Goal: Information Seeking & Learning: Learn about a topic

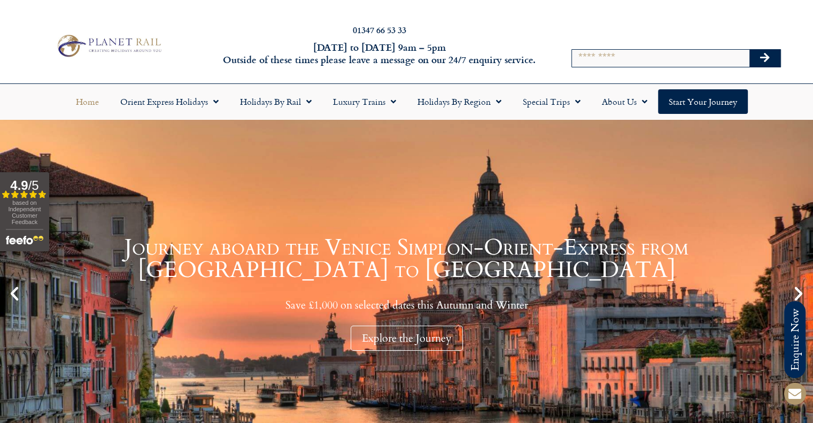
click at [652, 31] on div at bounding box center [660, 25] width 27 height 12
click at [652, 51] on input "Search" at bounding box center [660, 58] width 177 height 17
click at [750, 50] on button "Search" at bounding box center [765, 58] width 31 height 17
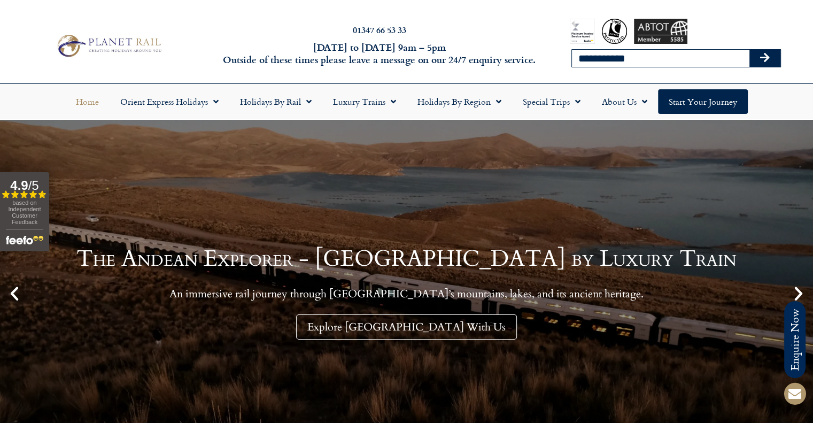
drag, startPoint x: 636, startPoint y: 58, endPoint x: 570, endPoint y: 64, distance: 65.4
click at [570, 64] on div "**********" at bounding box center [676, 45] width 268 height 75
type input "*******"
click at [750, 50] on button "Search" at bounding box center [765, 58] width 31 height 17
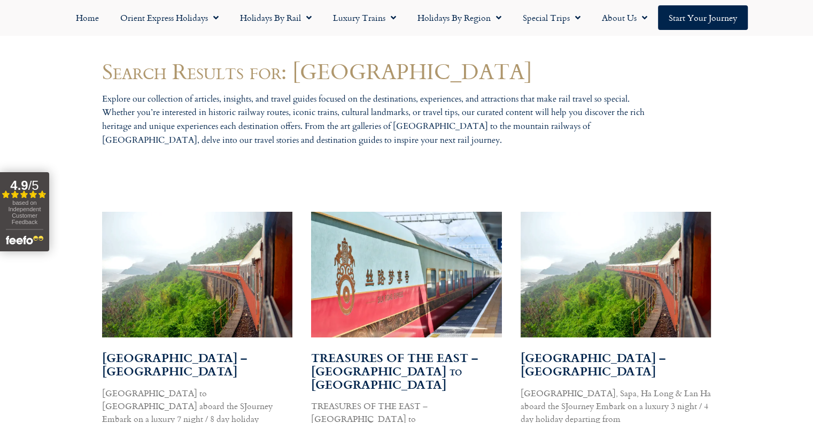
scroll to position [588, 0]
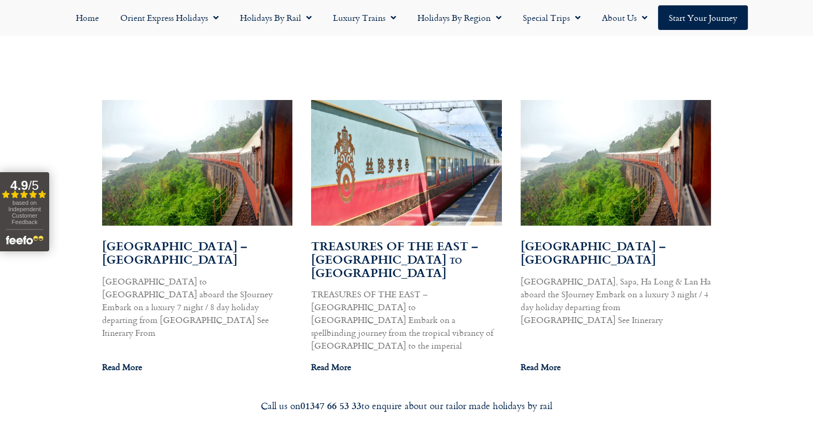
click at [13, 104] on div "Search Results for: vietnam Explore our collection of articles, insights, and t…" at bounding box center [406, 165] width 813 height 444
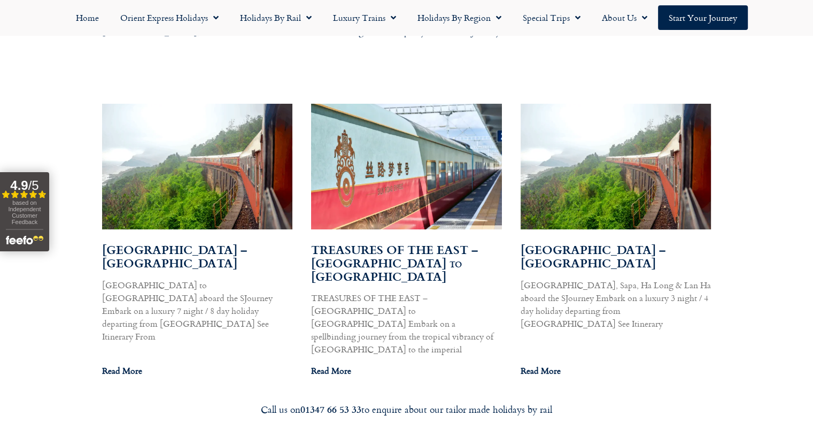
scroll to position [587, 0]
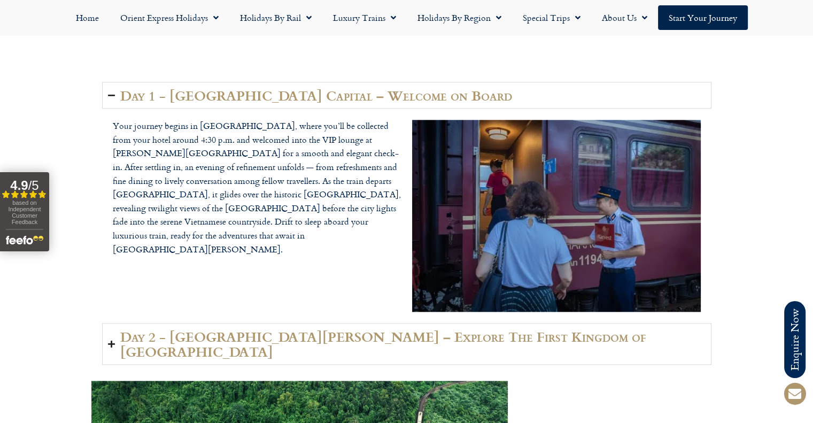
scroll to position [1230, 0]
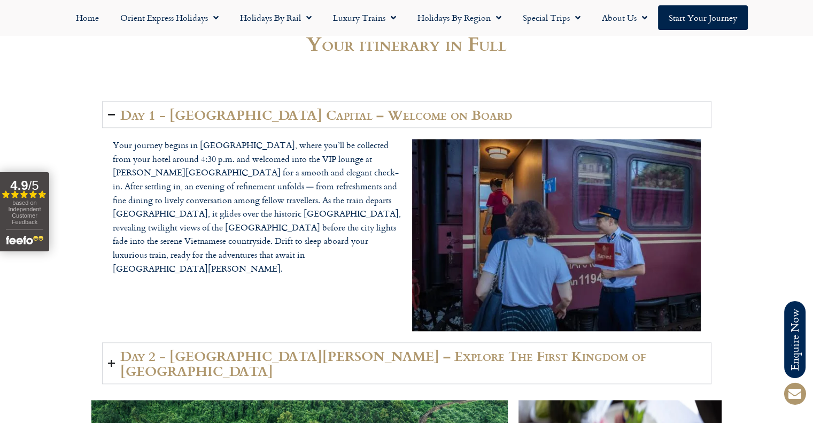
click at [385, 122] on h2 "Day 1 - Hanoi Capital – Welcome on Board" at bounding box center [316, 114] width 392 height 15
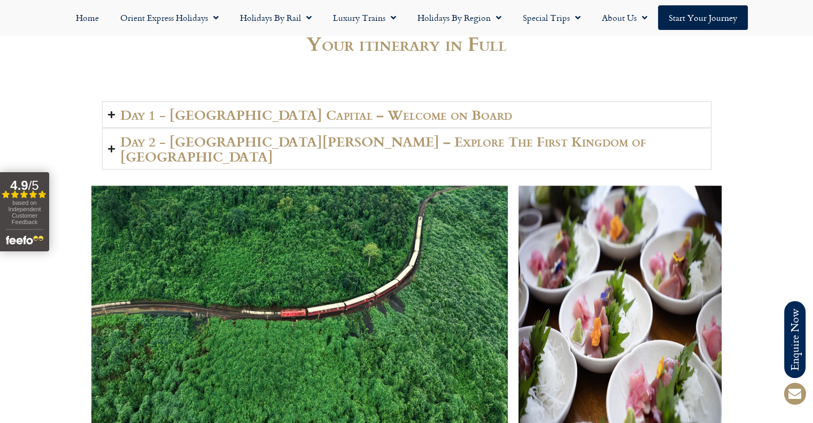
click at [361, 186] on img at bounding box center [299, 319] width 417 height 267
click at [364, 147] on h2 "Day 2 - Ninh Binh – Explore The First Kingdom of Vietnam" at bounding box center [412, 149] width 585 height 30
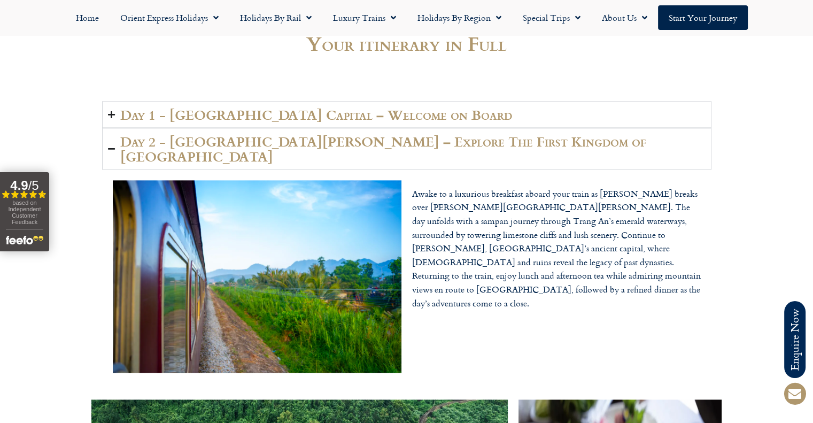
click at [364, 147] on h2 "Day 2 - Ninh Binh – Explore The First Kingdom of Vietnam" at bounding box center [412, 149] width 585 height 30
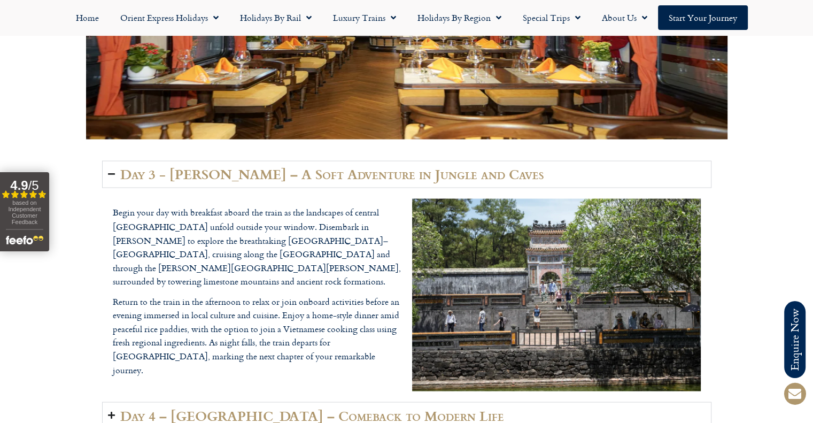
scroll to position [1818, 0]
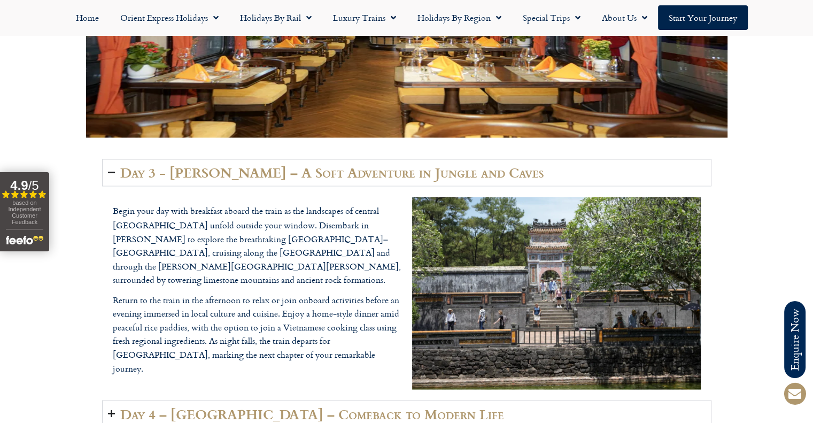
click at [334, 165] on h2 "Day 3 - Quang Binh – A Soft Adventure in Jungle and Caves" at bounding box center [332, 172] width 424 height 15
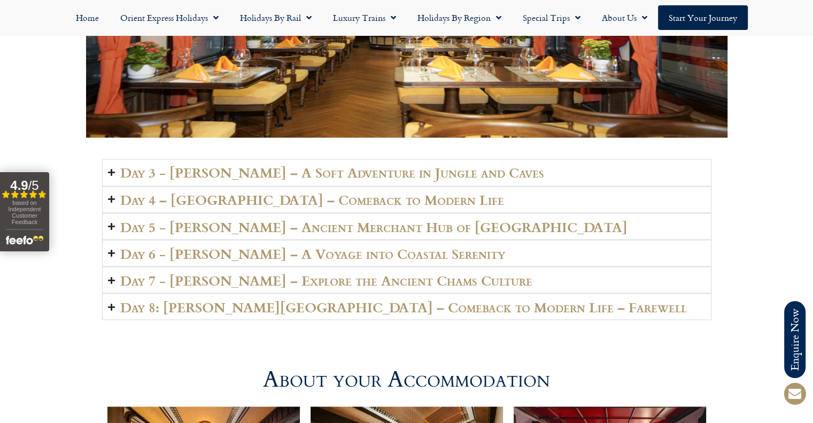
click at [335, 192] on h2 "Day 4 – Hanoi City – Comeback to Modern Life" at bounding box center [312, 199] width 384 height 15
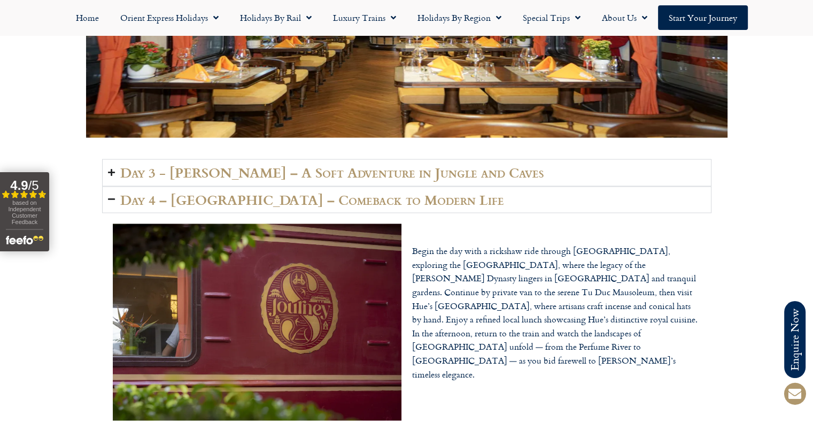
click at [336, 192] on h2 "Day 4 – Hanoi City – Comeback to Modern Life" at bounding box center [312, 199] width 384 height 15
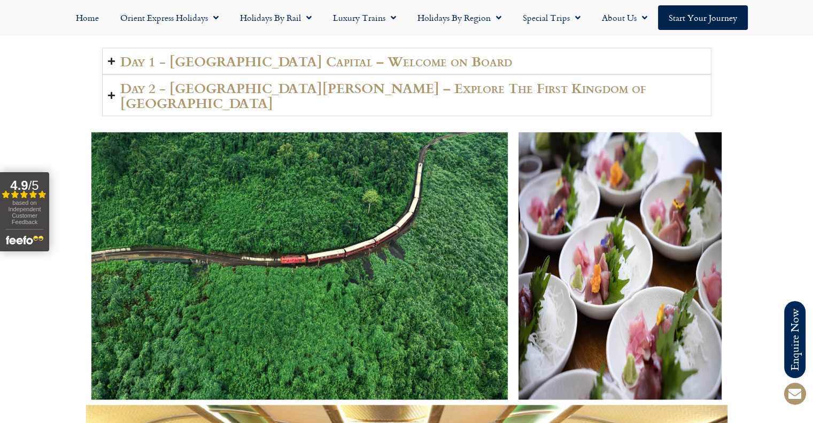
scroll to position [1230, 0]
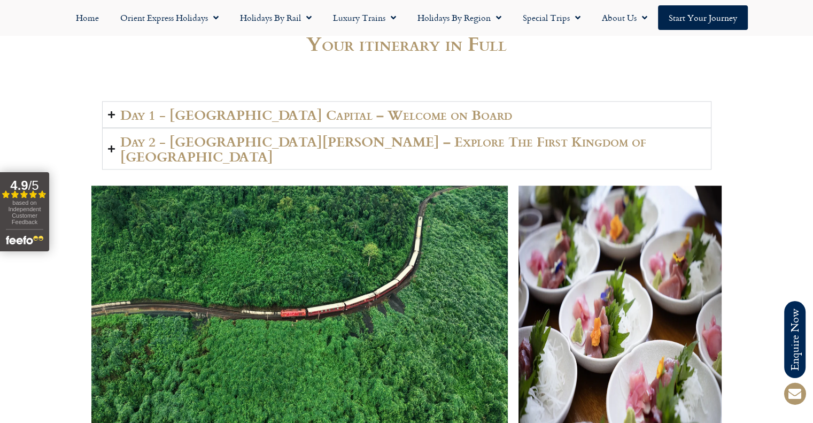
click at [338, 137] on h2 "Day 2 - Ninh Binh – Explore The First Kingdom of Vietnam" at bounding box center [412, 149] width 585 height 30
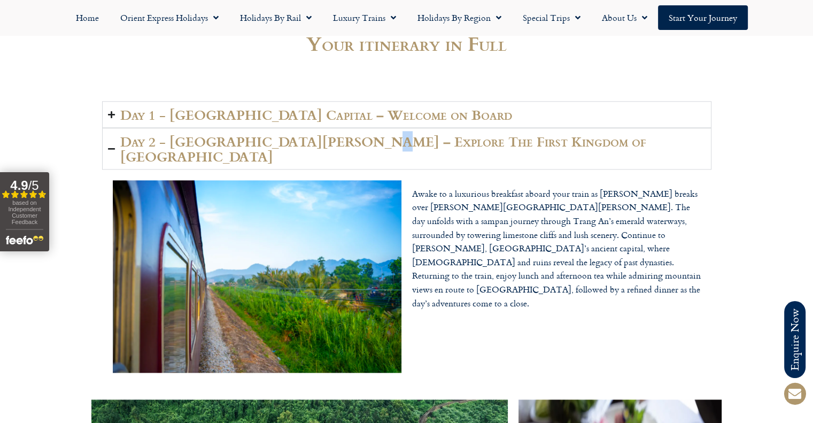
click at [339, 138] on h2 "Day 2 - [GEOGRAPHIC_DATA][PERSON_NAME] – Explore The First Kingdom of [GEOGRAPH…" at bounding box center [412, 149] width 585 height 30
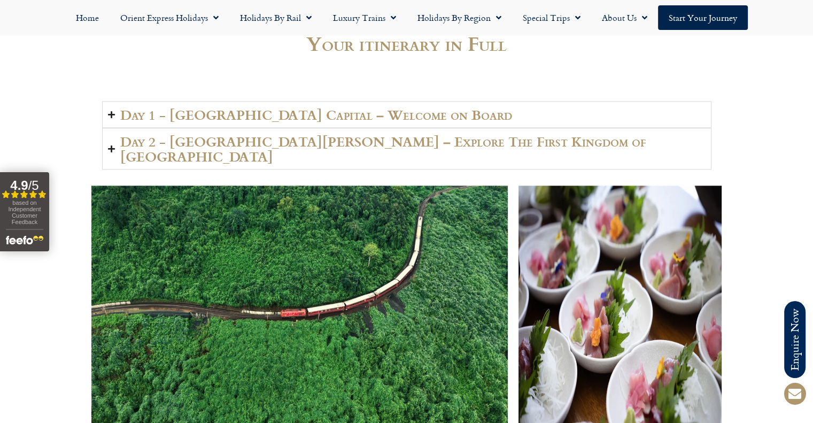
click at [90, 128] on div "Day 1 - Hanoi Capital – Welcome on Board Your journey begins in Hanoi, where yo…" at bounding box center [406, 116] width 813 height 117
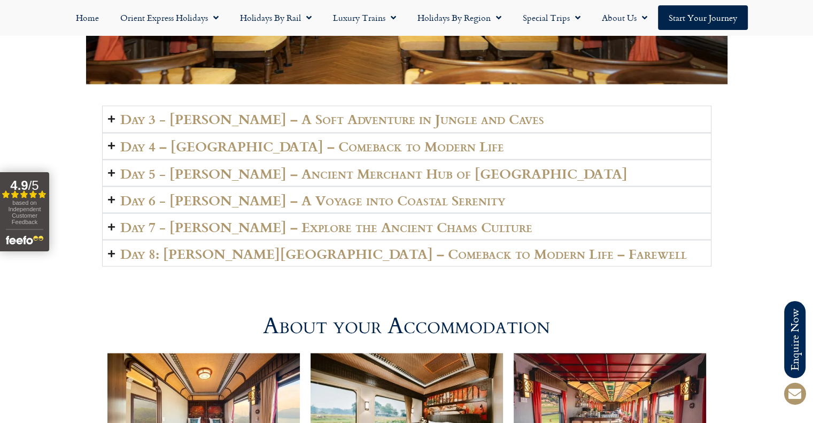
scroll to position [1978, 0]
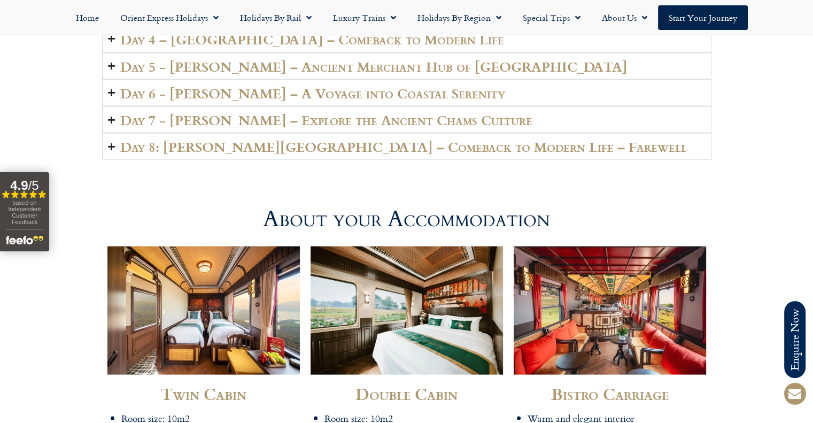
click at [296, 140] on summary "Day 8: [PERSON_NAME][GEOGRAPHIC_DATA] – Comeback to Modern Life – Farewell" at bounding box center [406, 146] width 609 height 27
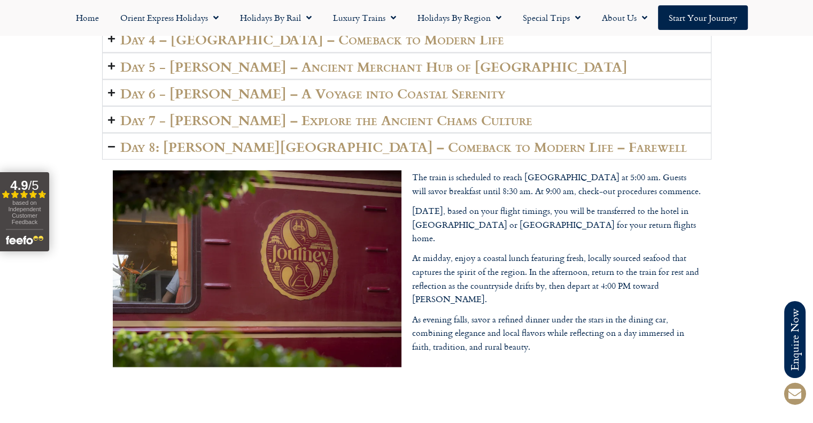
click at [310, 112] on h2 "Day 7 - [PERSON_NAME] – Explore the Ancient Chams Culture" at bounding box center [326, 119] width 412 height 15
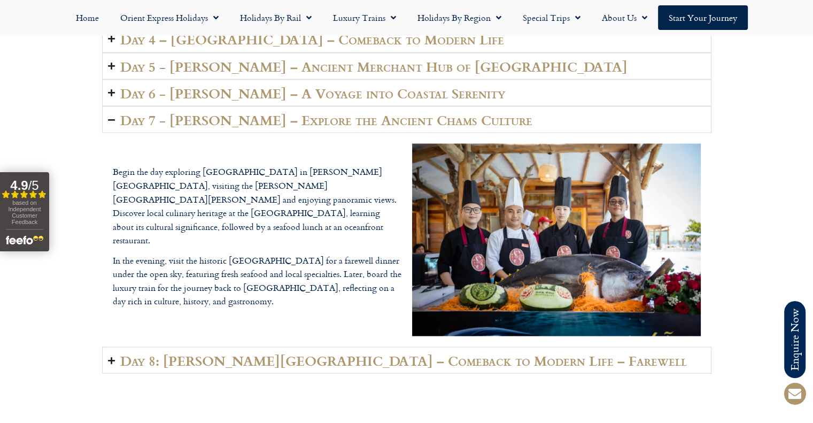
click at [310, 112] on h2 "Day 7 - [PERSON_NAME] – Explore the Ancient Chams Culture" at bounding box center [326, 119] width 412 height 15
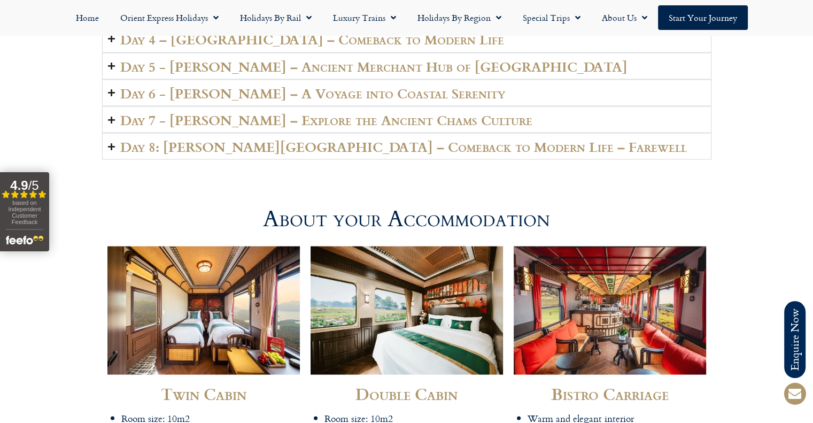
click at [306, 85] on h2 "Day 6 - [PERSON_NAME] – A Voyage into Coastal Serenity" at bounding box center [312, 92] width 385 height 15
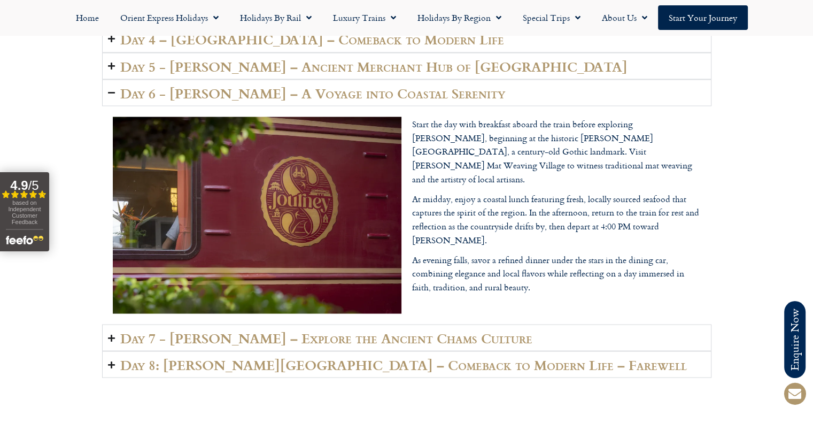
click at [306, 85] on h2 "Day 6 - [PERSON_NAME] – A Voyage into Coastal Serenity" at bounding box center [312, 92] width 385 height 15
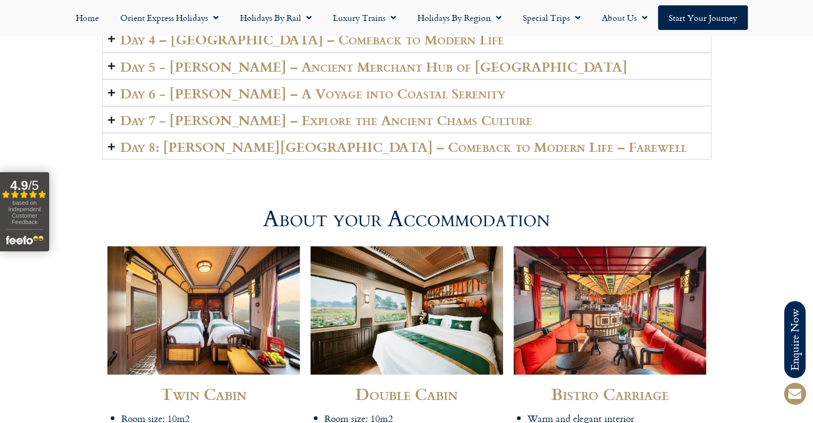
click at [307, 58] on h2 "Day 5 - [PERSON_NAME] – Ancient Merchant Hub of [GEOGRAPHIC_DATA]" at bounding box center [373, 65] width 507 height 15
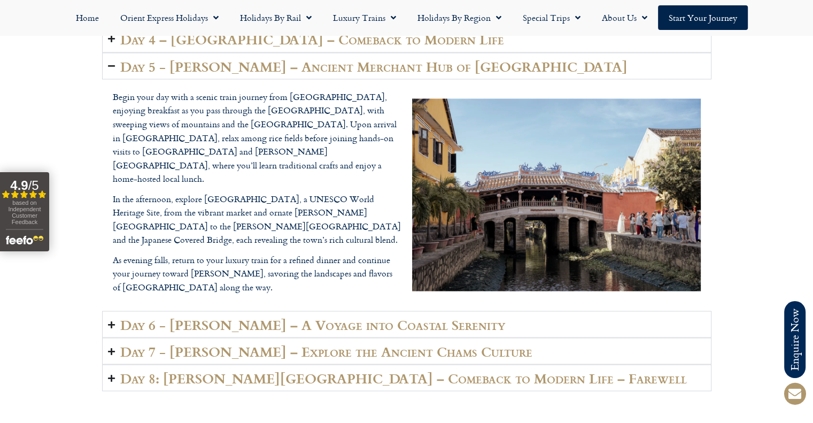
click at [308, 58] on h2 "Day 5 - [PERSON_NAME] – Ancient Merchant Hub of [GEOGRAPHIC_DATA]" at bounding box center [373, 65] width 507 height 15
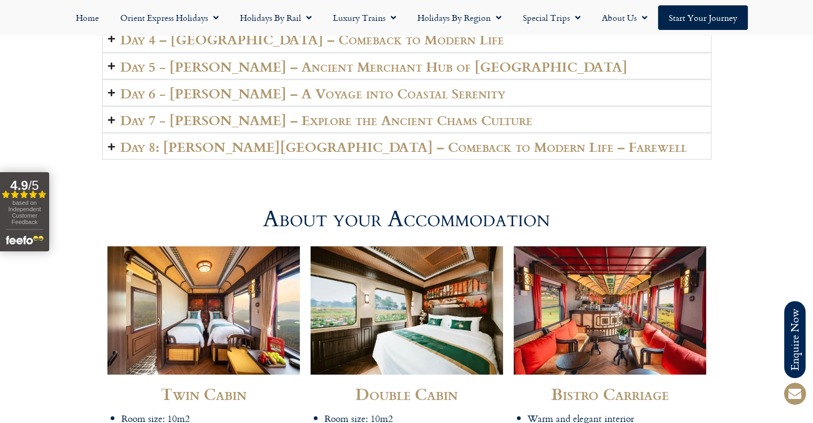
scroll to position [1925, 0]
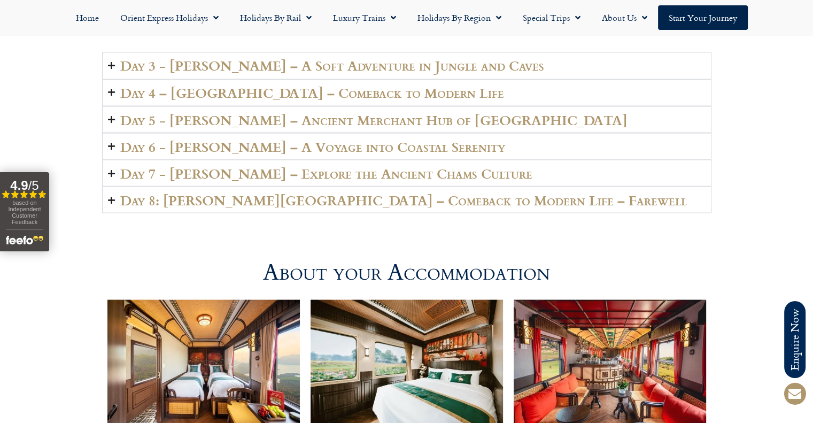
click at [307, 85] on h2 "Day 4 – Hanoi City – Comeback to Modern Life" at bounding box center [312, 92] width 384 height 15
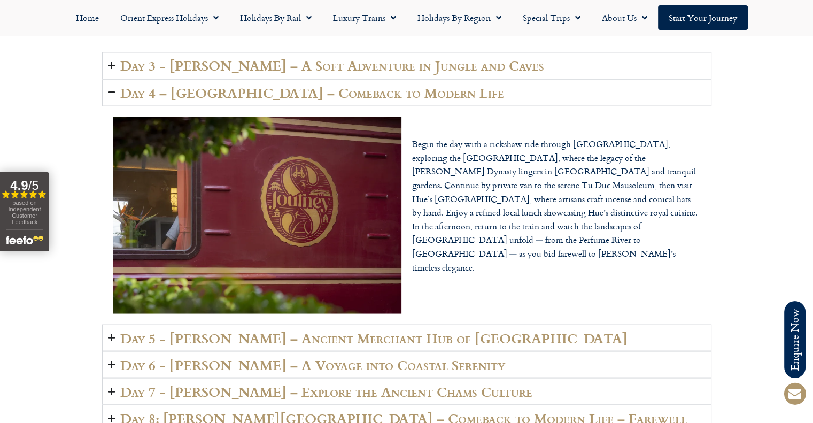
click at [305, 85] on h2 "Day 4 – Hanoi City – Comeback to Modern Life" at bounding box center [312, 92] width 384 height 15
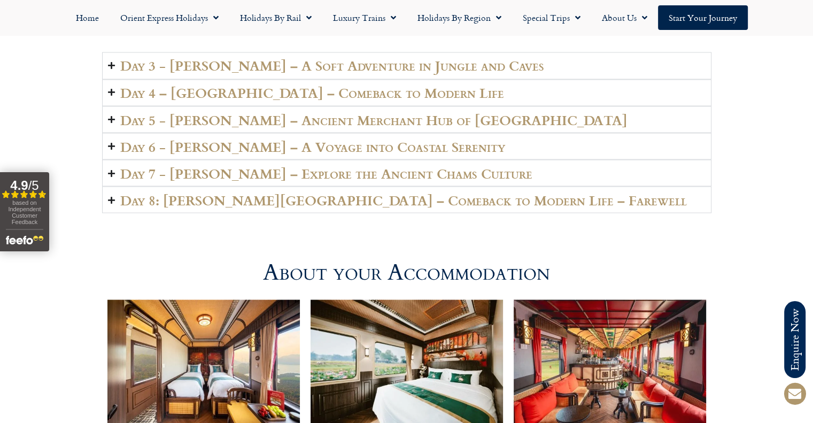
click at [283, 138] on h2 "Day 6 - [PERSON_NAME] – A Voyage into Coastal Serenity" at bounding box center [312, 145] width 385 height 15
click at [282, 138] on h2 "Day 6 - [PERSON_NAME] – A Voyage into Coastal Serenity" at bounding box center [312, 145] width 385 height 15
click at [284, 192] on h2 "Day 8: [PERSON_NAME][GEOGRAPHIC_DATA] – Comeback to Modern Life – Farewell" at bounding box center [403, 199] width 567 height 15
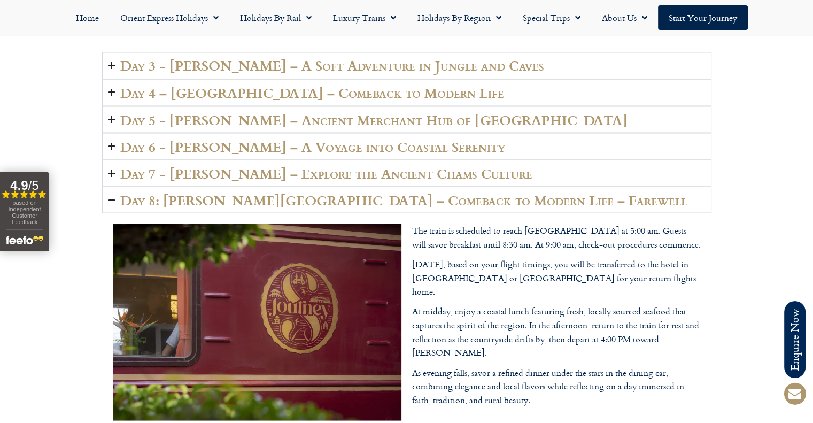
click at [284, 192] on h2 "Day 8: [PERSON_NAME][GEOGRAPHIC_DATA] – Comeback to Modern Life – Farewell" at bounding box center [403, 199] width 567 height 15
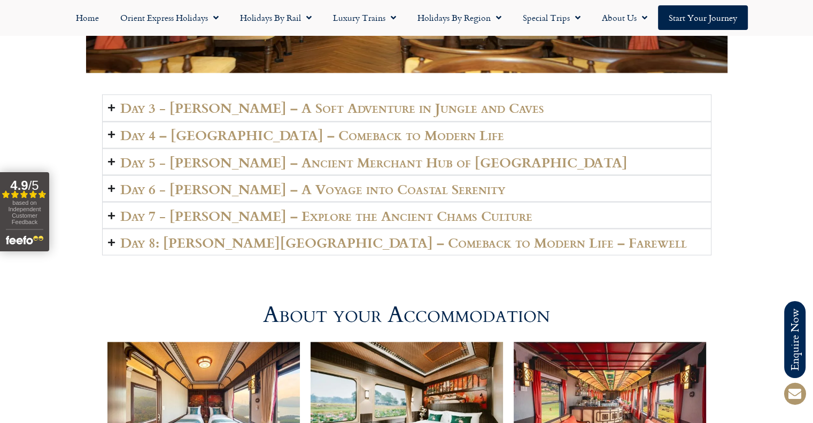
scroll to position [1871, 0]
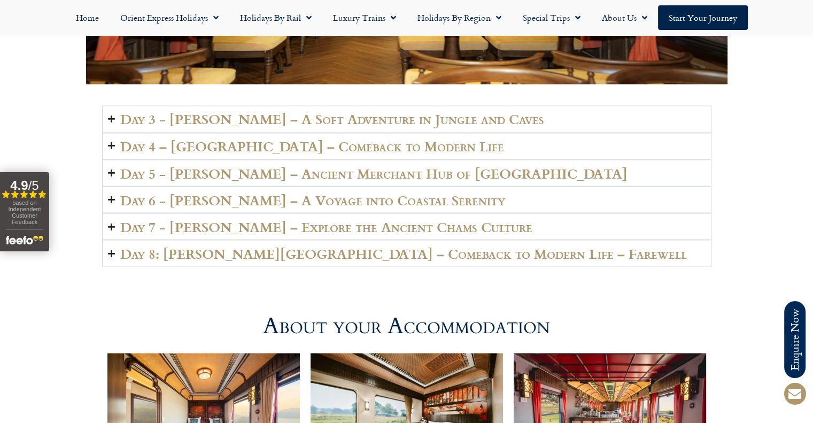
click at [281, 111] on h2 "Day 3 - [PERSON_NAME] – A Soft Adventure in Jungle and Caves" at bounding box center [332, 118] width 424 height 15
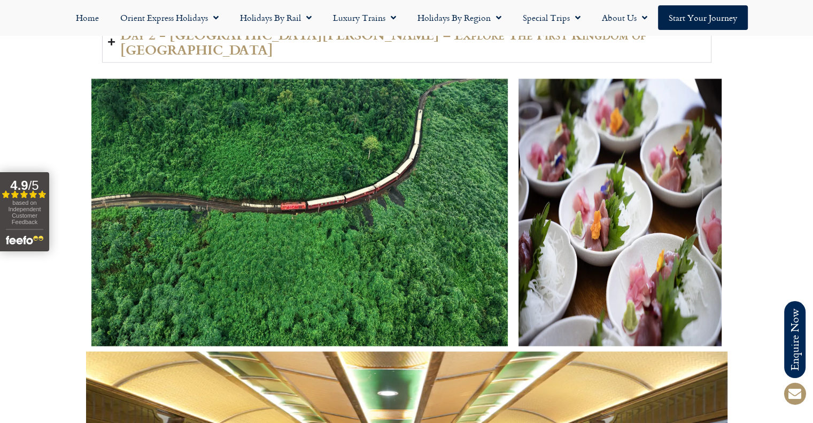
scroll to position [1176, 0]
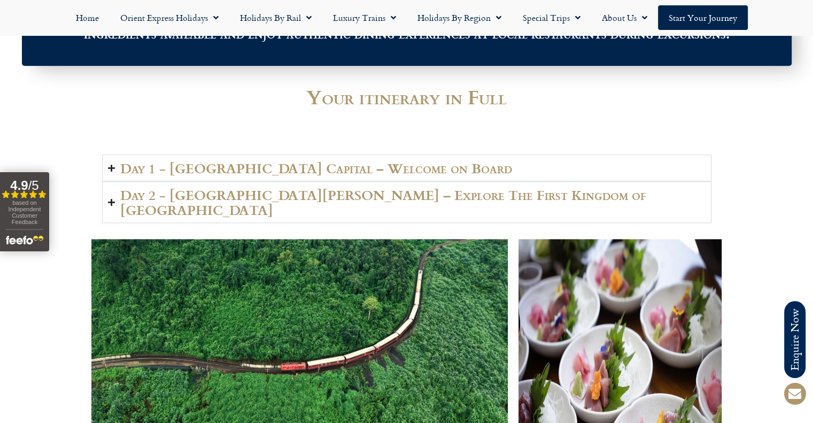
click at [233, 195] on h2 "Day 2 - [GEOGRAPHIC_DATA][PERSON_NAME] – Explore The First Kingdom of [GEOGRAPH…" at bounding box center [412, 202] width 585 height 30
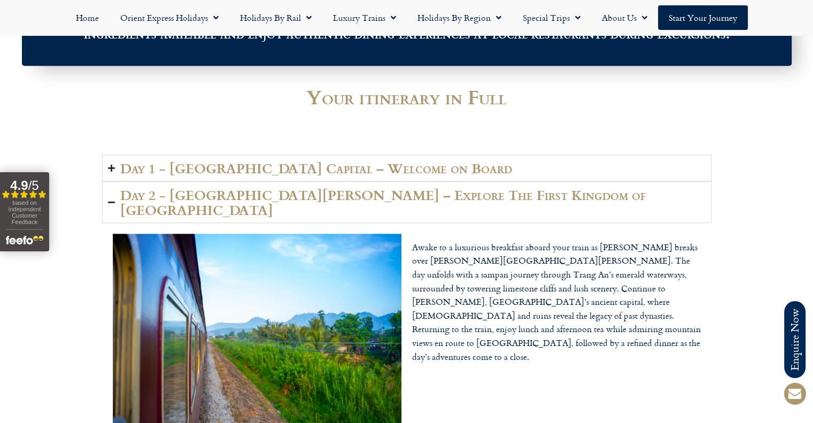
click at [229, 179] on summary "Day 1 - [GEOGRAPHIC_DATA] Capital – Welcome on Board" at bounding box center [406, 168] width 609 height 27
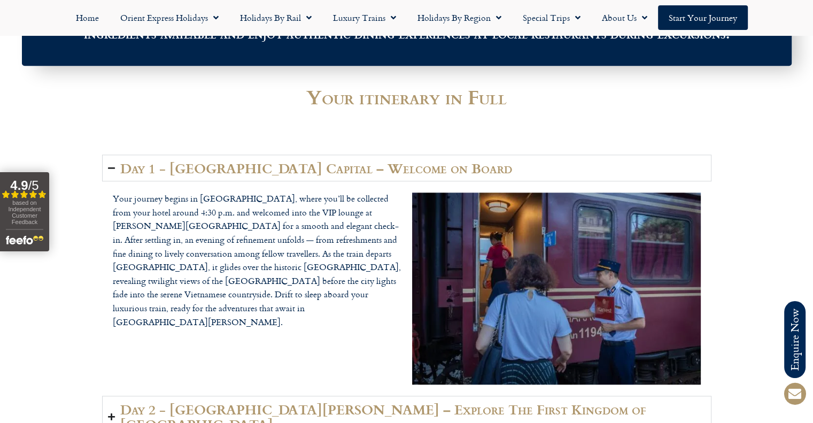
click at [235, 166] on h2 "Day 1 - [GEOGRAPHIC_DATA] Capital – Welcome on Board" at bounding box center [316, 167] width 392 height 15
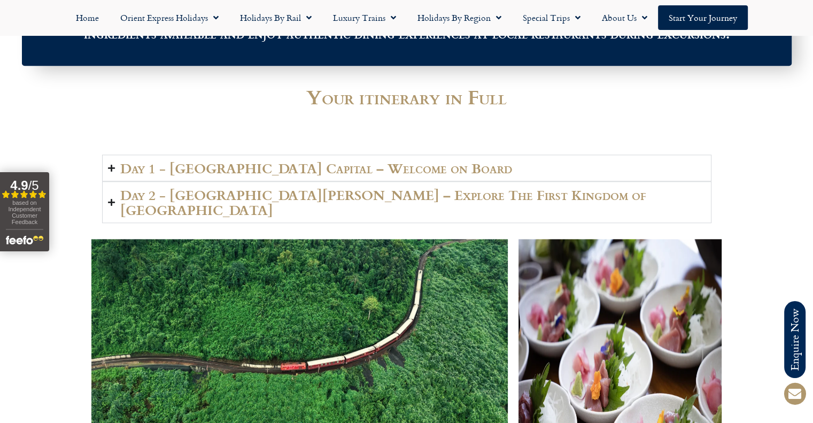
click at [237, 192] on h2 "Day 2 - [GEOGRAPHIC_DATA][PERSON_NAME] – Explore The First Kingdom of [GEOGRAPH…" at bounding box center [412, 202] width 585 height 30
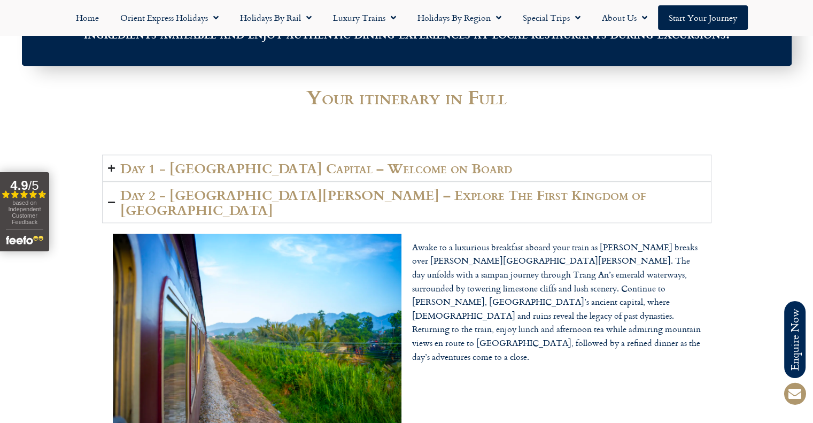
click at [155, 200] on h2 "Day 2 - [GEOGRAPHIC_DATA][PERSON_NAME] – Explore The First Kingdom of [GEOGRAPH…" at bounding box center [412, 202] width 585 height 30
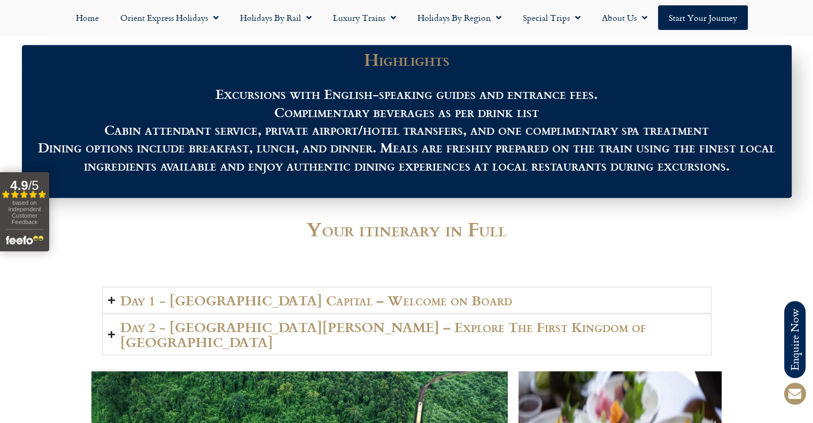
scroll to position [1042, 0]
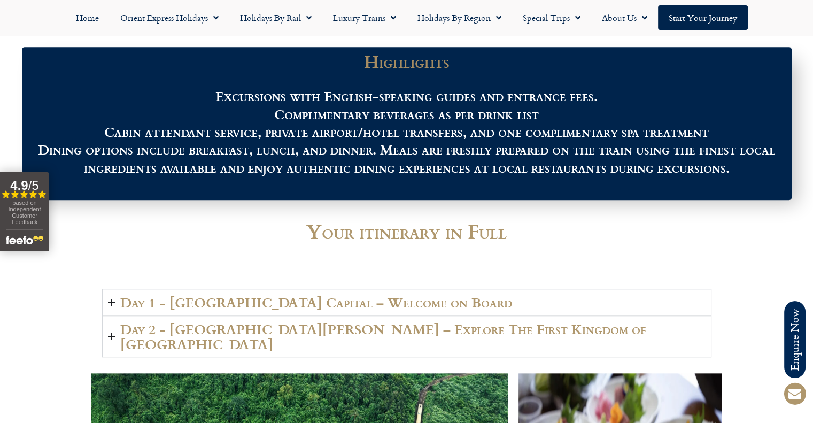
click at [269, 335] on h2 "Day 2 - [GEOGRAPHIC_DATA][PERSON_NAME] – Explore The First Kingdom of [GEOGRAPH…" at bounding box center [412, 336] width 585 height 30
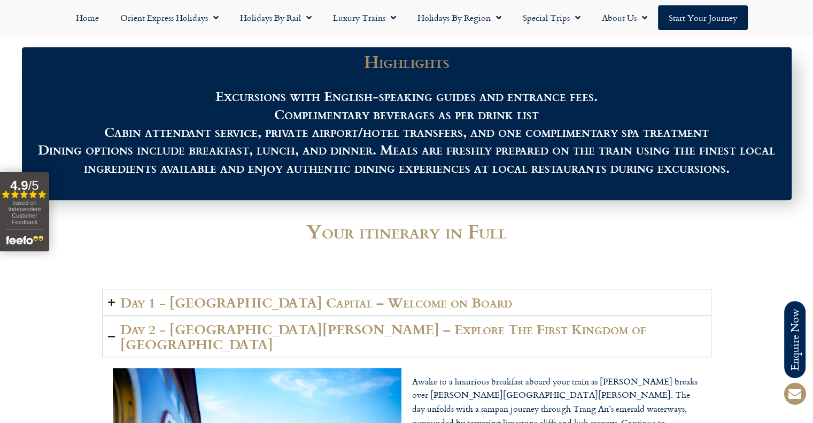
click at [245, 334] on h2 "Day 2 - [GEOGRAPHIC_DATA][PERSON_NAME] – Explore The First Kingdom of [GEOGRAPH…" at bounding box center [412, 336] width 585 height 30
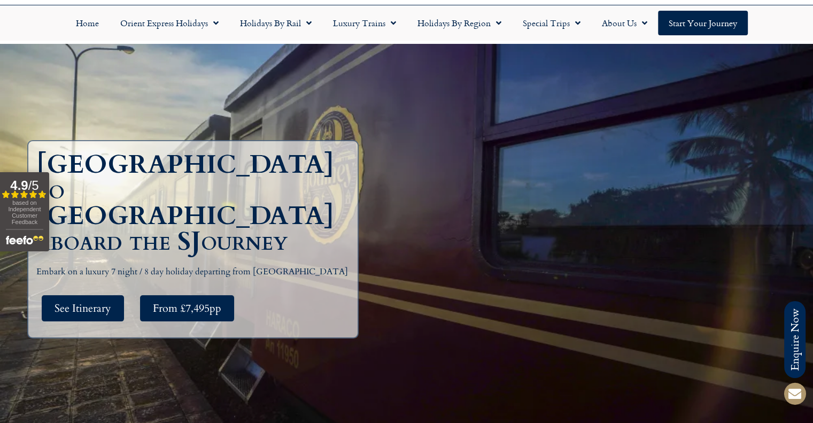
scroll to position [0, 0]
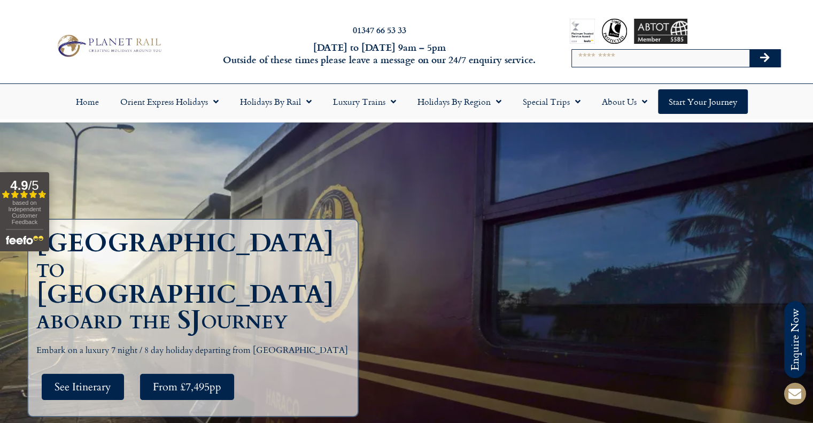
click at [289, 56] on h6 "[DATE] to [DATE] 9am – 5pm Outside of these times please leave a message on our…" at bounding box center [380, 53] width 320 height 25
click at [238, 368] on div "See Itinerary From £7,495pp" at bounding box center [195, 386] width 319 height 37
click at [215, 380] on span "From £7,495pp" at bounding box center [187, 386] width 68 height 13
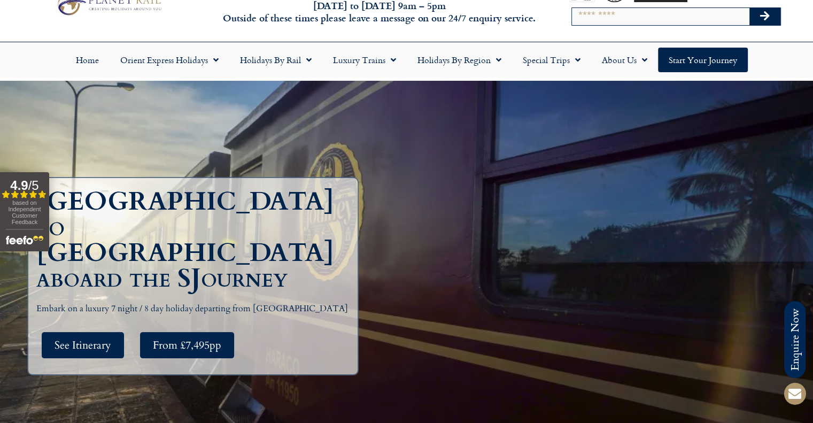
scroll to position [53, 0]
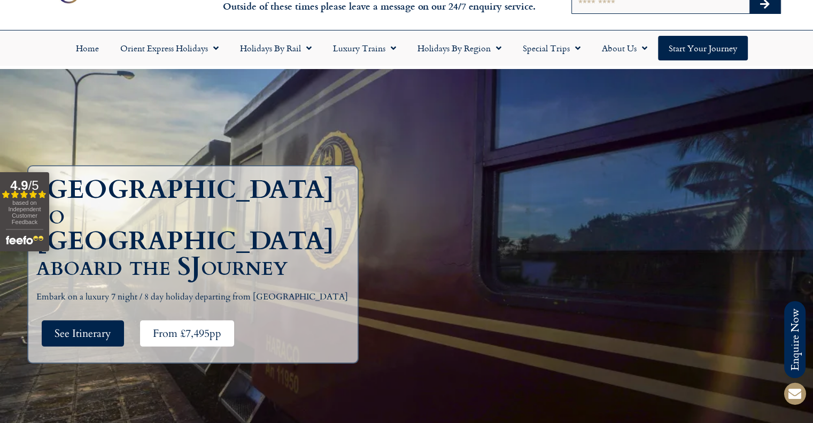
click at [188, 327] on span "From £7,495pp" at bounding box center [187, 333] width 68 height 13
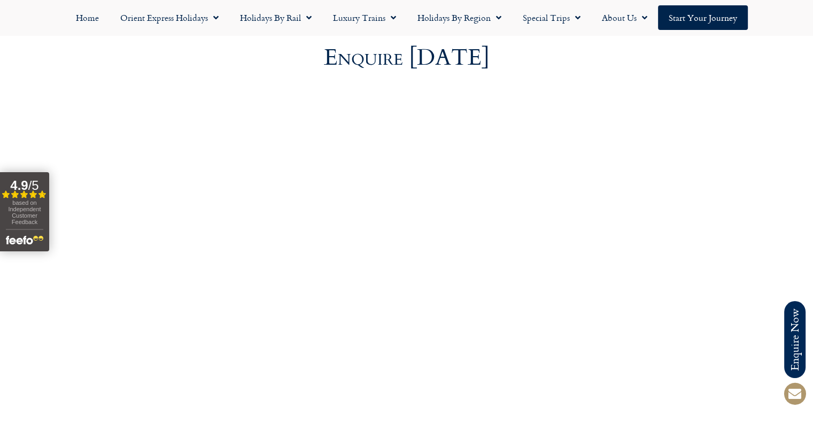
scroll to position [2762, 0]
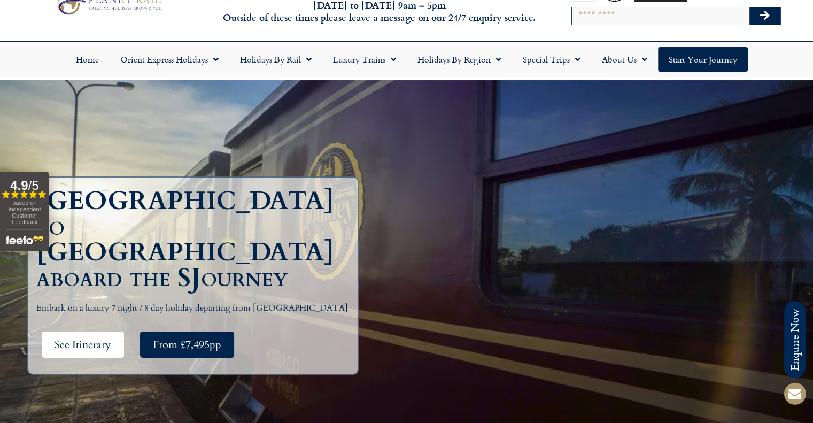
click at [113, 331] on link "See Itinerary" at bounding box center [83, 344] width 82 height 26
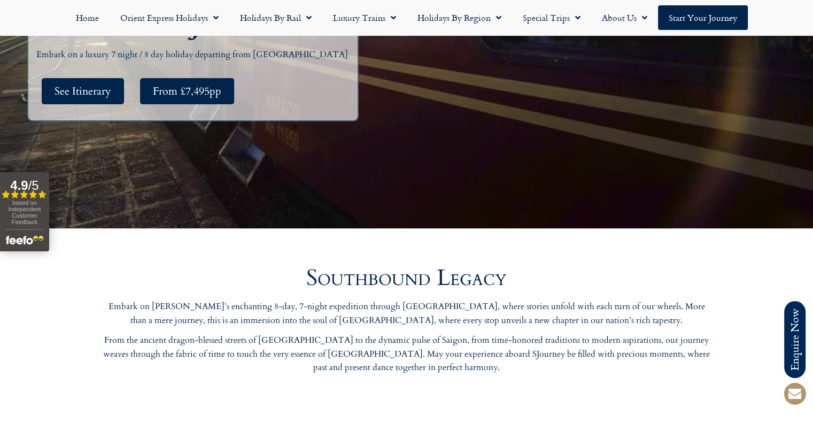
scroll to position [374, 0]
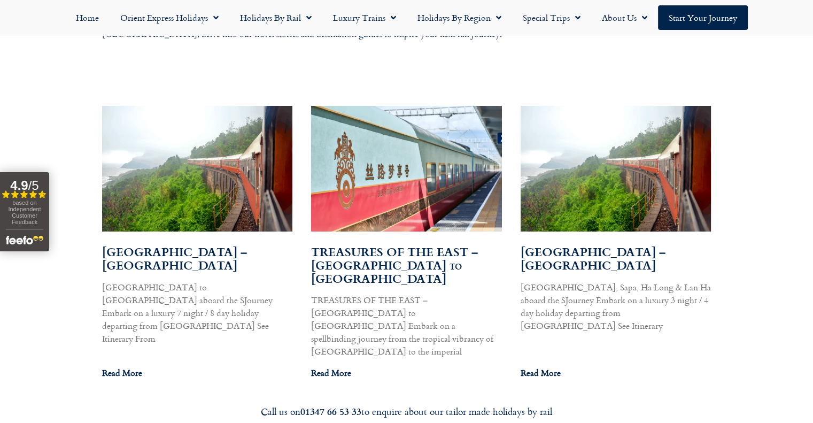
scroll to position [585, 0]
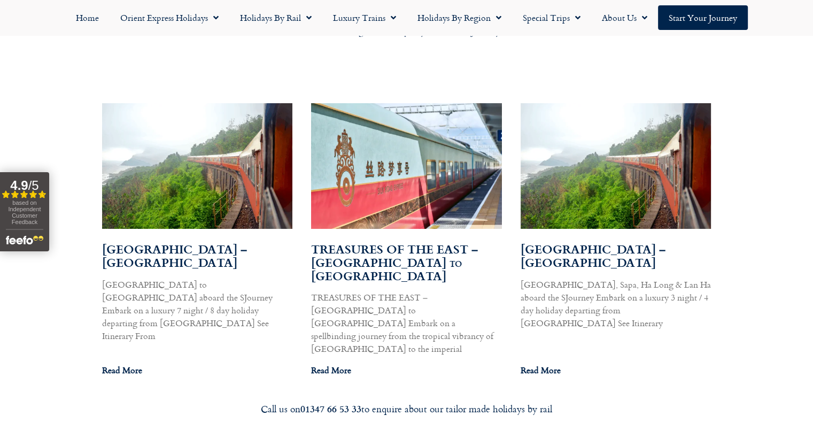
click at [45, 92] on div "Search Results for: vietnam Explore our collection of articles, insights, and t…" at bounding box center [406, 169] width 813 height 444
click at [40, 111] on div "Search Results for: vietnam Explore our collection of articles, insights, and t…" at bounding box center [406, 169] width 813 height 444
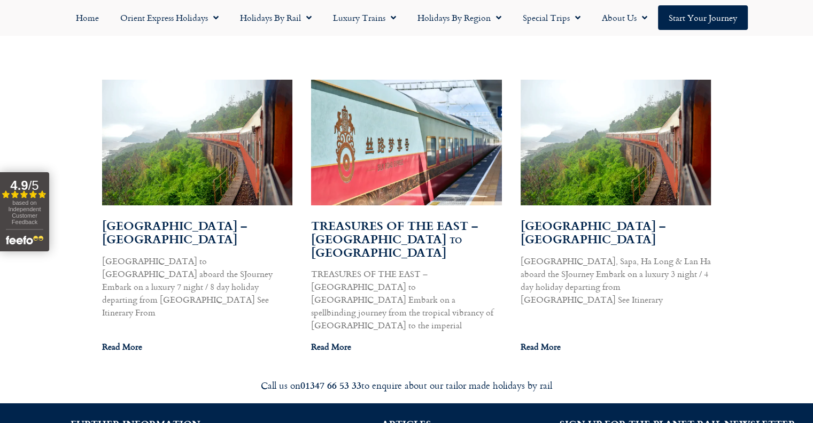
scroll to position [585, 0]
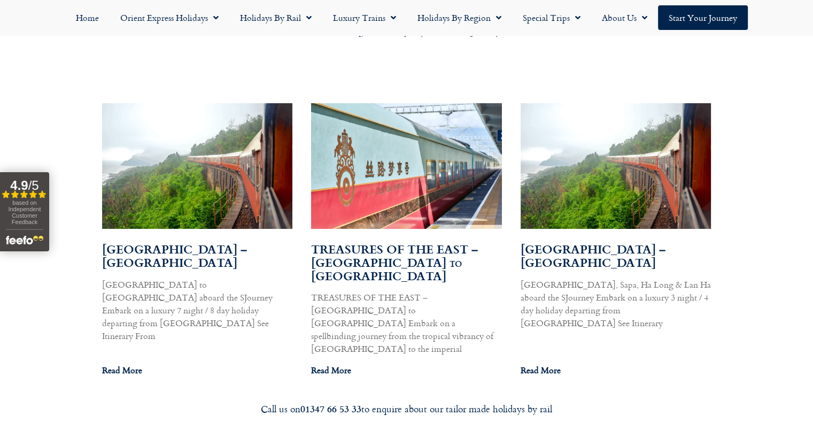
click at [61, 79] on div "Search Results for: [GEOGRAPHIC_DATA] Explore our collection of articles, insig…" at bounding box center [406, 169] width 813 height 444
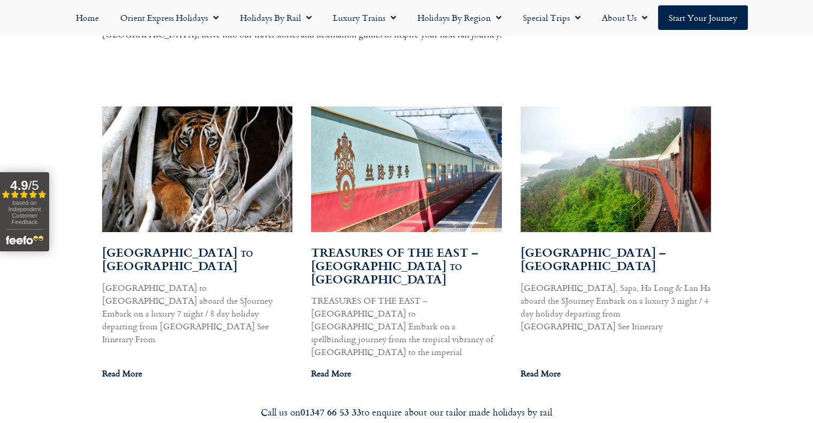
scroll to position [583, 0]
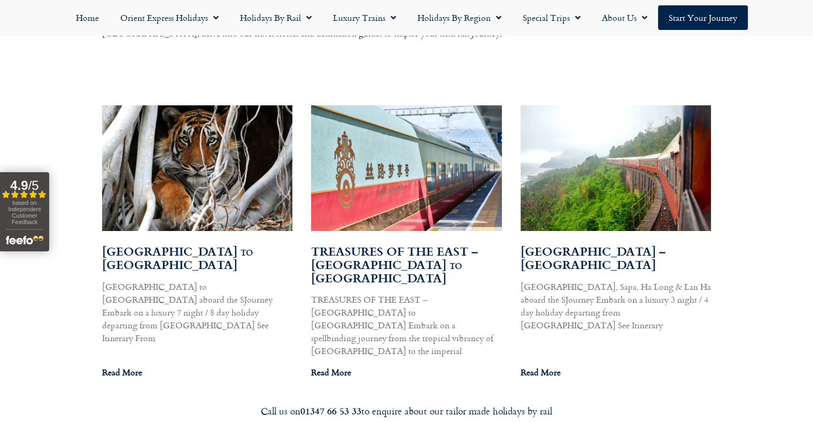
click at [79, 136] on div "Search Results for: [GEOGRAPHIC_DATA] Explore our collection of articles, insig…" at bounding box center [406, 171] width 813 height 444
click at [86, 119] on div "Search Results for: [GEOGRAPHIC_DATA] Explore our collection of articles, insig…" at bounding box center [406, 171] width 813 height 444
click at [78, 136] on div "Search Results for: [GEOGRAPHIC_DATA] Explore our collection of articles, insig…" at bounding box center [406, 171] width 813 height 444
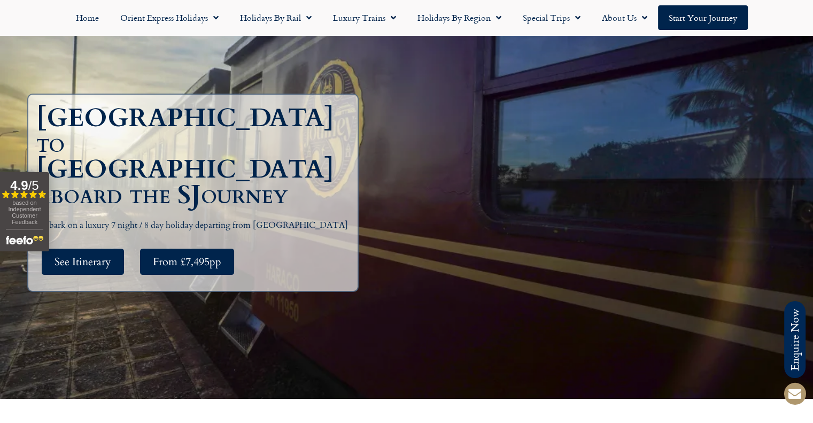
scroll to position [107, 0]
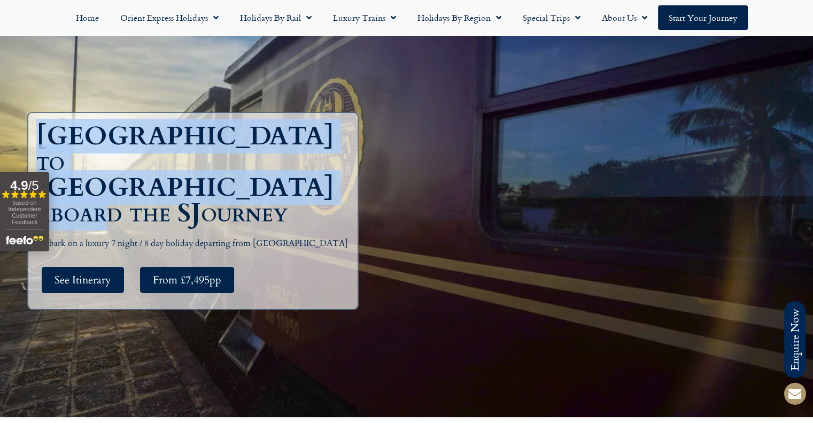
drag, startPoint x: 334, startPoint y: 186, endPoint x: 45, endPoint y: 156, distance: 290.3
click at [45, 156] on h1 "[GEOGRAPHIC_DATA] to [GEOGRAPHIC_DATA] aboard the SJourney" at bounding box center [195, 175] width 319 height 103
drag, startPoint x: 41, startPoint y: 158, endPoint x: 338, endPoint y: 190, distance: 299.6
click at [338, 190] on h1 "[GEOGRAPHIC_DATA] to [GEOGRAPHIC_DATA] aboard the SJourney" at bounding box center [195, 175] width 319 height 103
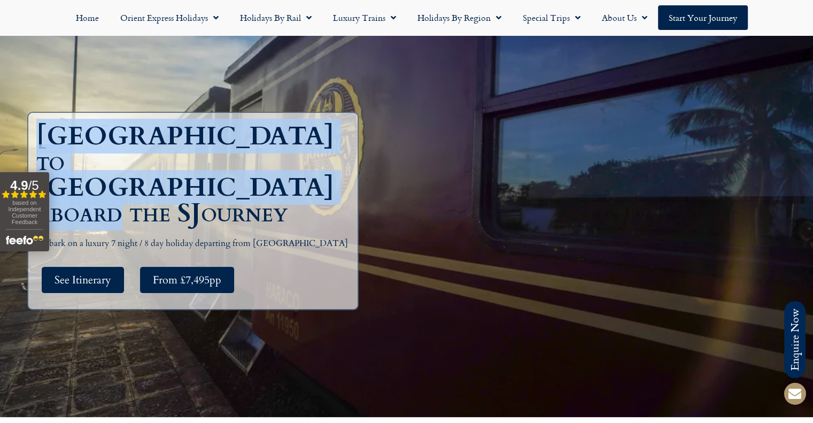
click at [338, 190] on h1 "[GEOGRAPHIC_DATA] to [GEOGRAPHIC_DATA] aboard the SJourney" at bounding box center [195, 175] width 319 height 103
drag, startPoint x: 342, startPoint y: 189, endPoint x: 44, endPoint y: 152, distance: 300.6
click at [44, 152] on h1 "[GEOGRAPHIC_DATA] to [GEOGRAPHIC_DATA] aboard the SJourney" at bounding box center [195, 175] width 319 height 103
click at [45, 152] on h1 "[GEOGRAPHIC_DATA] to [GEOGRAPHIC_DATA] aboard the SJourney" at bounding box center [195, 175] width 319 height 103
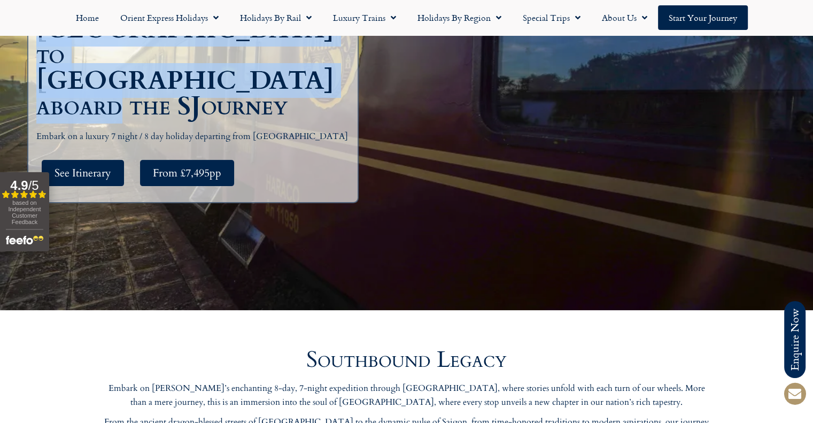
scroll to position [374, 0]
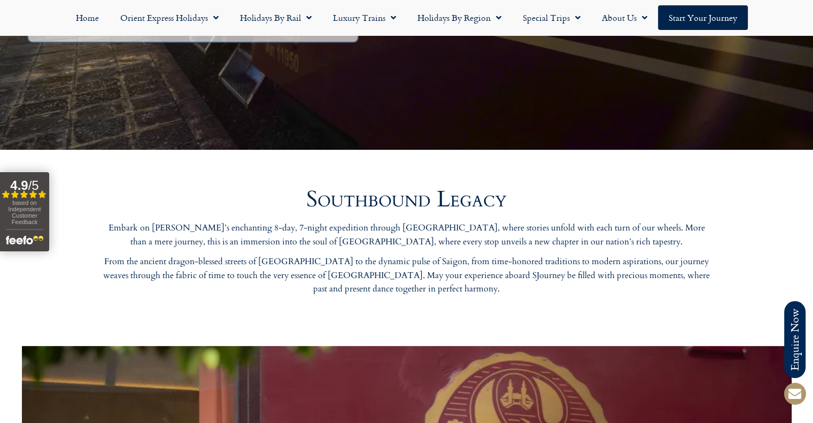
click at [257, 209] on h2 "Southbound Legacy" at bounding box center [406, 199] width 609 height 22
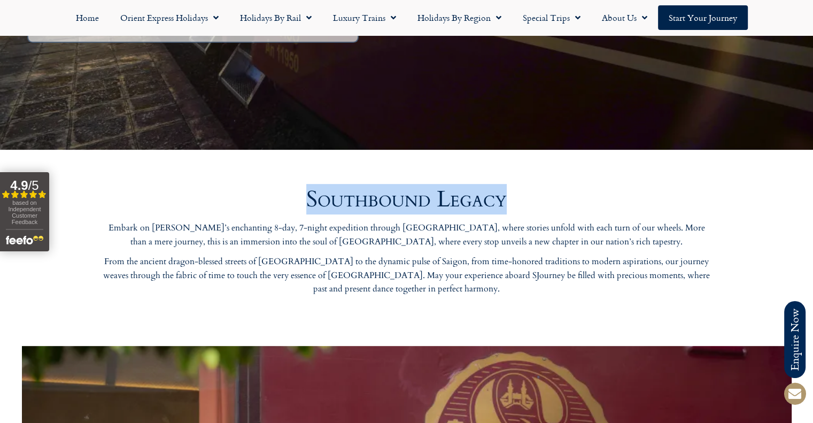
drag, startPoint x: 306, startPoint y: 201, endPoint x: 507, endPoint y: 201, distance: 200.5
click at [507, 201] on h2 "Southbound Legacy" at bounding box center [406, 199] width 609 height 22
drag, startPoint x: 302, startPoint y: 201, endPoint x: 528, endPoint y: 204, distance: 226.7
click at [528, 204] on h2 "Southbound Legacy" at bounding box center [406, 199] width 609 height 22
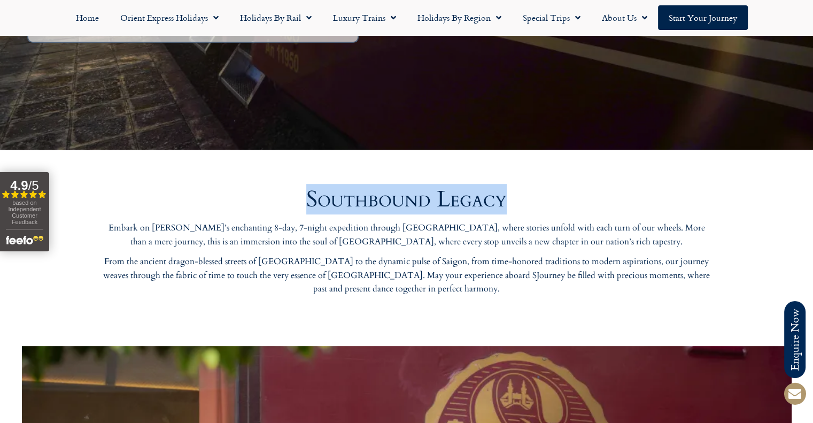
click at [524, 205] on h2 "Southbound Legacy" at bounding box center [406, 199] width 609 height 22
drag, startPoint x: 514, startPoint y: 206, endPoint x: 308, endPoint y: 198, distance: 206.5
click at [308, 198] on h2 "Southbound Legacy" at bounding box center [406, 199] width 609 height 22
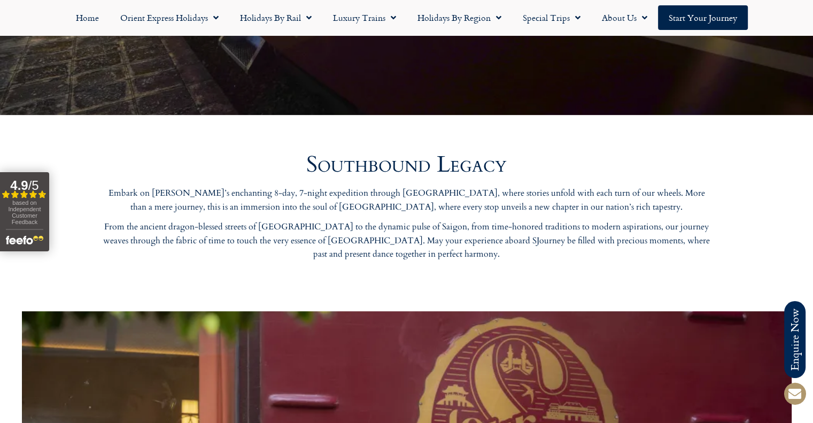
scroll to position [428, 0]
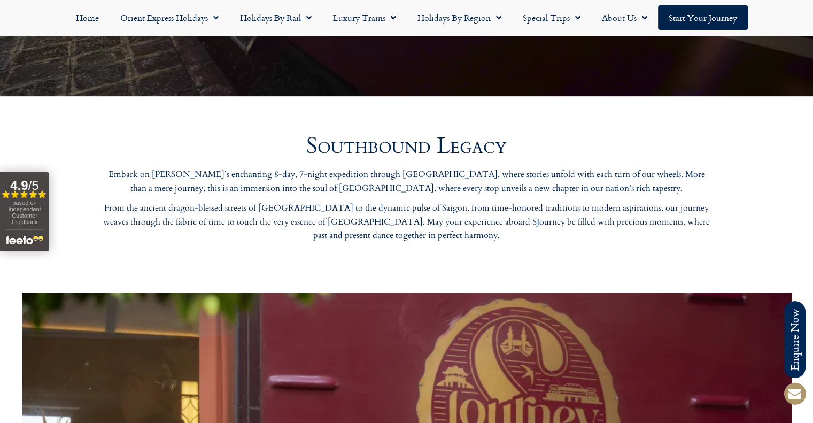
click at [214, 149] on h2 "Southbound Legacy" at bounding box center [406, 146] width 609 height 22
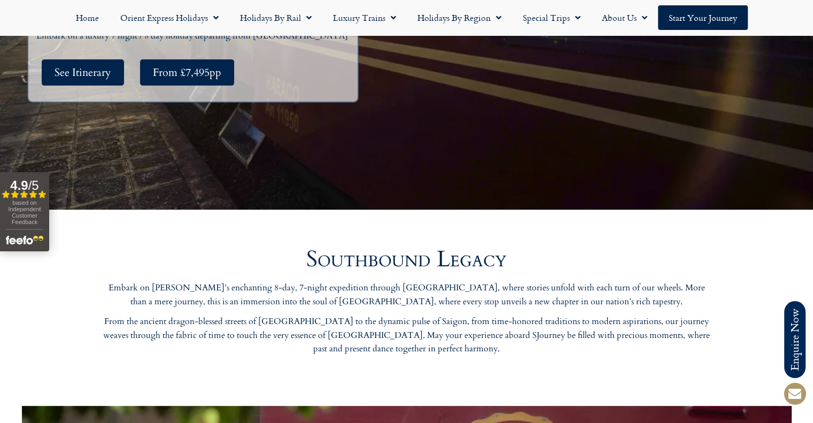
scroll to position [321, 0]
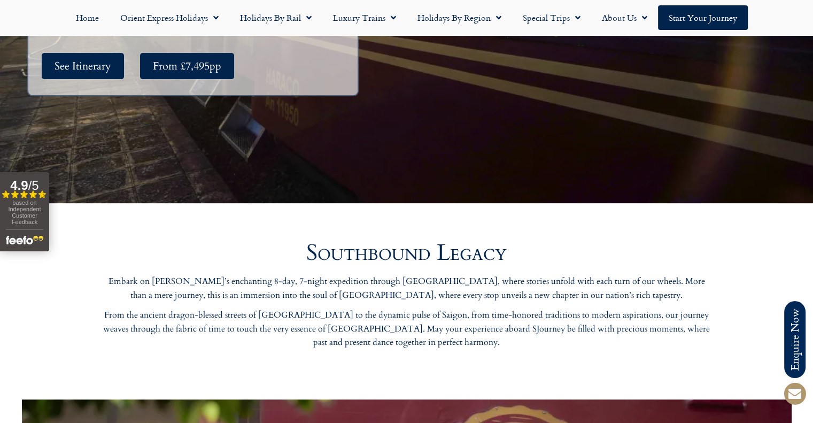
drag, startPoint x: 320, startPoint y: 249, endPoint x: 314, endPoint y: 250, distance: 6.0
click at [318, 249] on h2 "Southbound Legacy" at bounding box center [406, 253] width 609 height 22
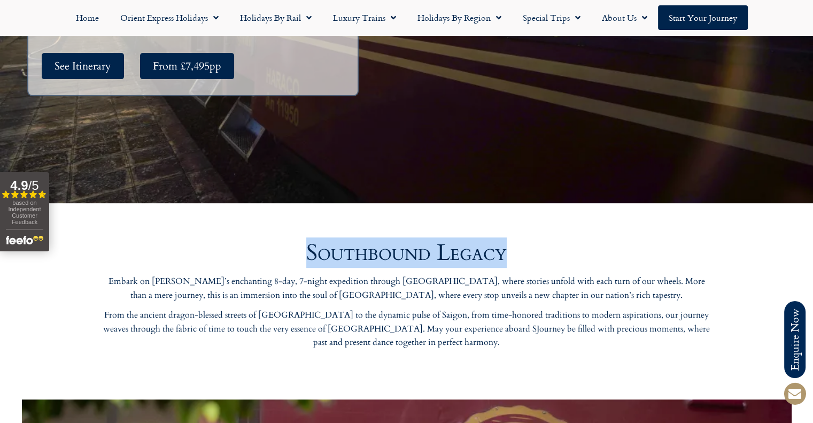
drag, startPoint x: 379, startPoint y: 251, endPoint x: 546, endPoint y: 254, distance: 167.4
click at [546, 254] on h2 "Southbound Legacy" at bounding box center [406, 253] width 609 height 22
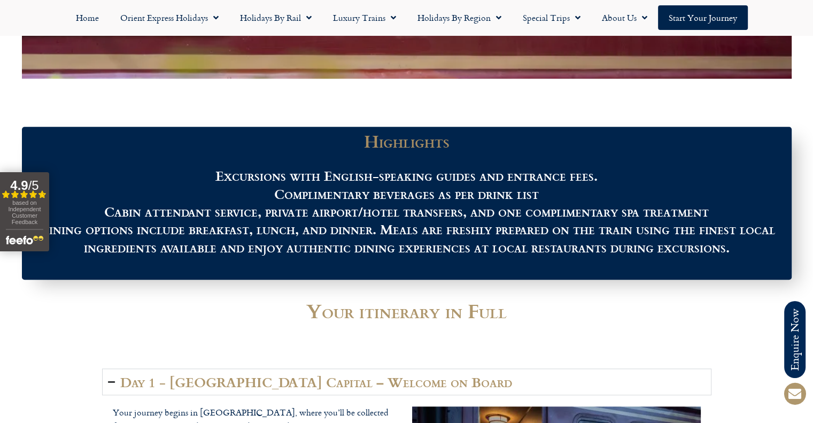
scroll to position [1283, 0]
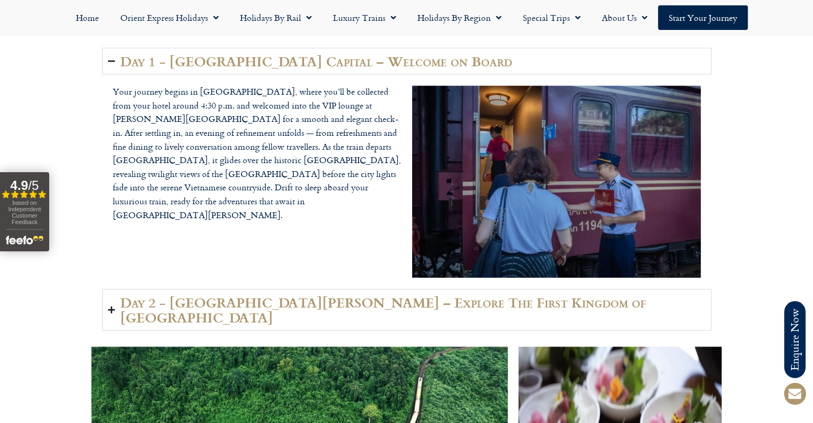
click at [246, 64] on h2 "Day 1 - [GEOGRAPHIC_DATA] Capital – Welcome on Board" at bounding box center [316, 60] width 392 height 15
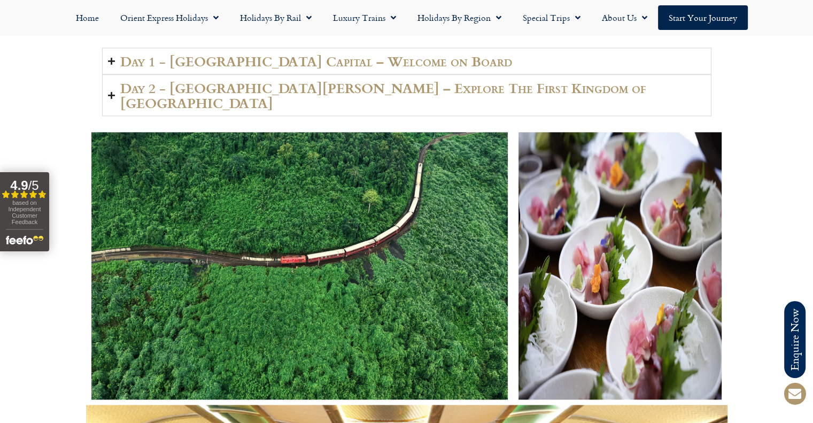
click at [238, 89] on h2 "Day 2 - [GEOGRAPHIC_DATA][PERSON_NAME] – Explore The First Kingdom of [GEOGRAPH…" at bounding box center [412, 95] width 585 height 30
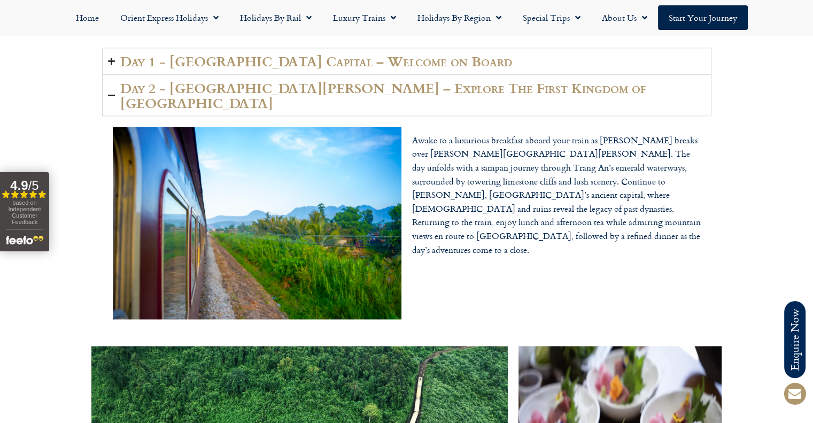
click at [562, 90] on summary "Day 2 - [GEOGRAPHIC_DATA][PERSON_NAME] – Explore The First Kingdom of [GEOGRAPH…" at bounding box center [406, 95] width 609 height 42
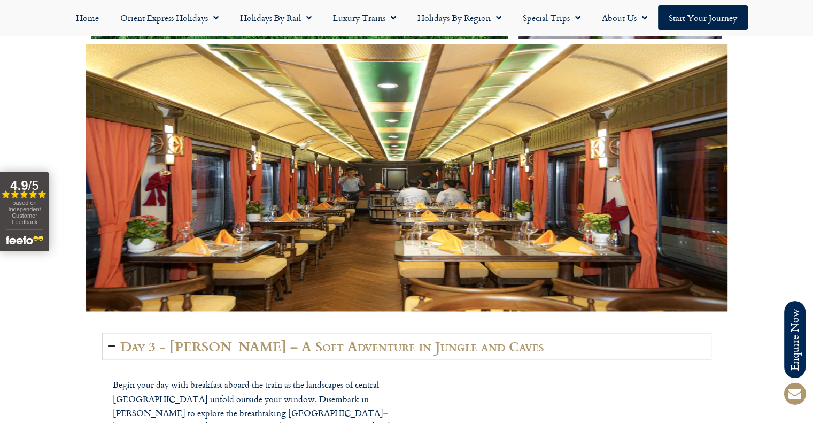
scroll to position [1711, 0]
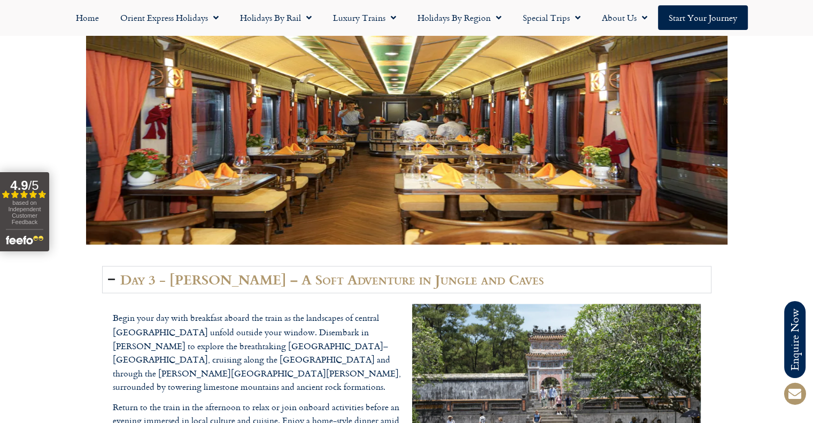
click at [260, 272] on h2 "Day 3 - [PERSON_NAME] – A Soft Adventure in Jungle and Caves" at bounding box center [332, 279] width 424 height 15
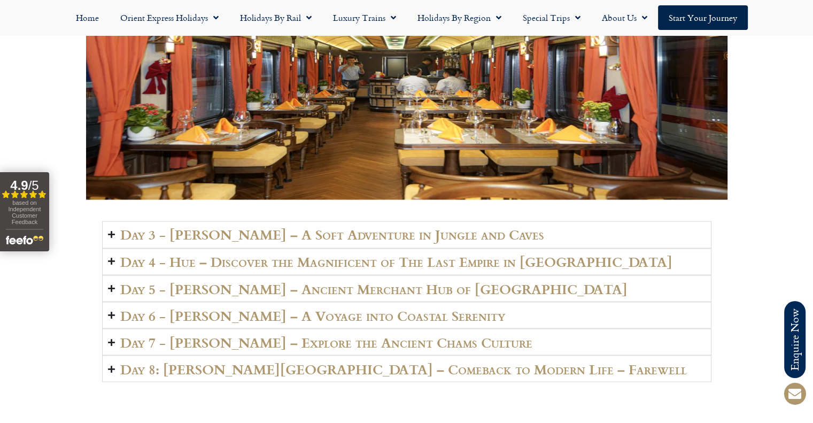
scroll to position [1818, 0]
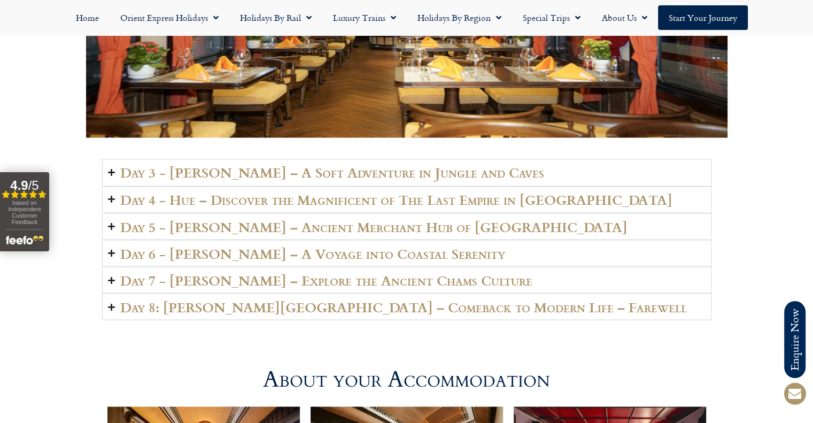
click at [205, 192] on h2 "Day 4 - Hue – Discover the Magnificent of The Last Empire in [GEOGRAPHIC_DATA]" at bounding box center [396, 199] width 552 height 15
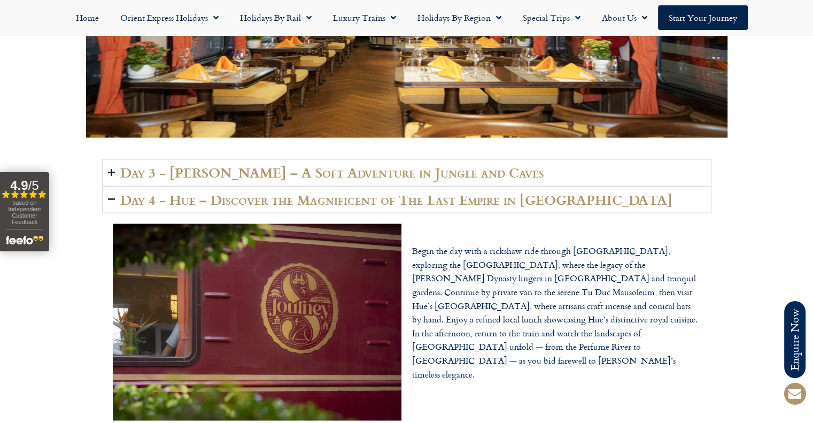
click at [220, 192] on h2 "Day 4 - Hue – Discover the Magnificent of The Last Empire in [GEOGRAPHIC_DATA]" at bounding box center [396, 199] width 552 height 15
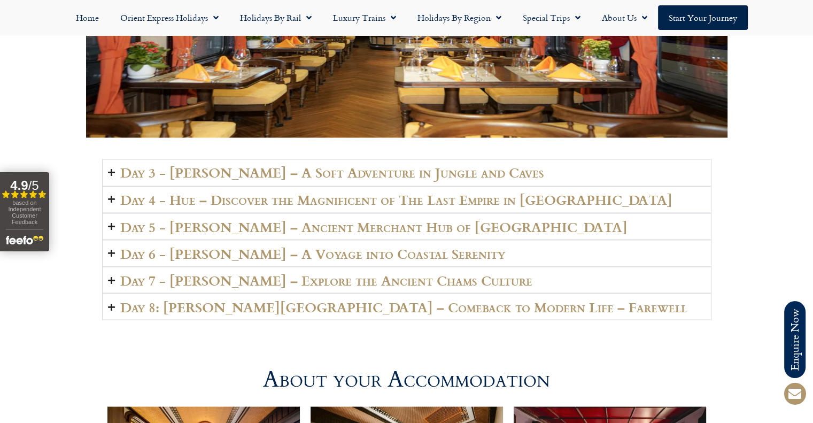
click at [220, 192] on h2 "Day 4 - Hue – Discover the Magnificent of The Last Empire in [GEOGRAPHIC_DATA]" at bounding box center [396, 199] width 552 height 15
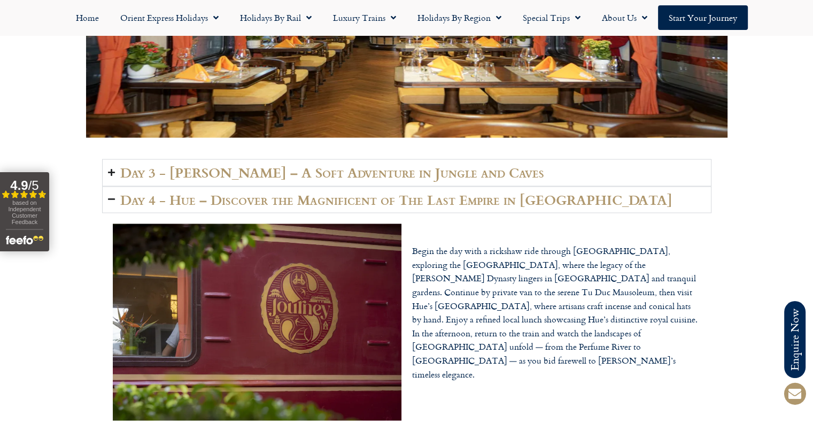
click at [219, 192] on h2 "Day 4 - Hue – Discover the Magnificent of The Last Empire in [GEOGRAPHIC_DATA]" at bounding box center [396, 199] width 552 height 15
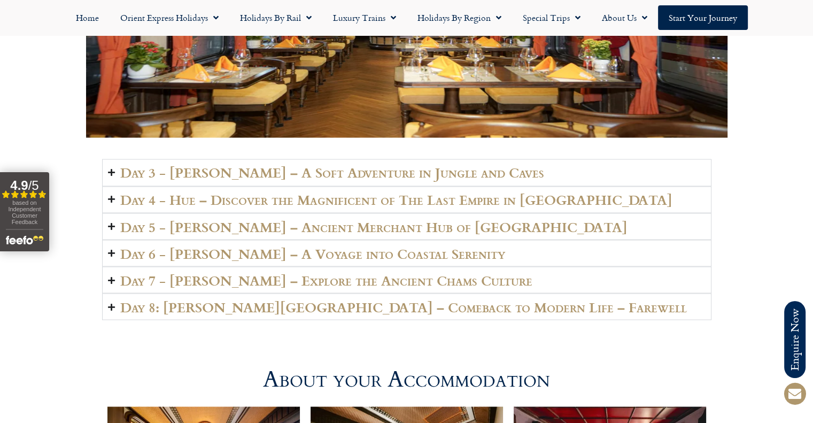
click at [225, 213] on summary "Day 5 - [PERSON_NAME] – Ancient Merchant Hub of [GEOGRAPHIC_DATA]" at bounding box center [406, 226] width 609 height 27
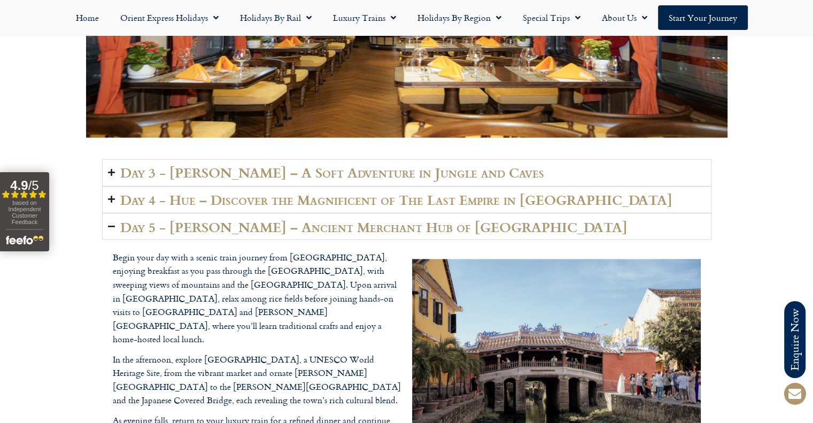
click at [225, 219] on h2 "Day 5 - [PERSON_NAME] – Ancient Merchant Hub of [GEOGRAPHIC_DATA]" at bounding box center [373, 226] width 507 height 15
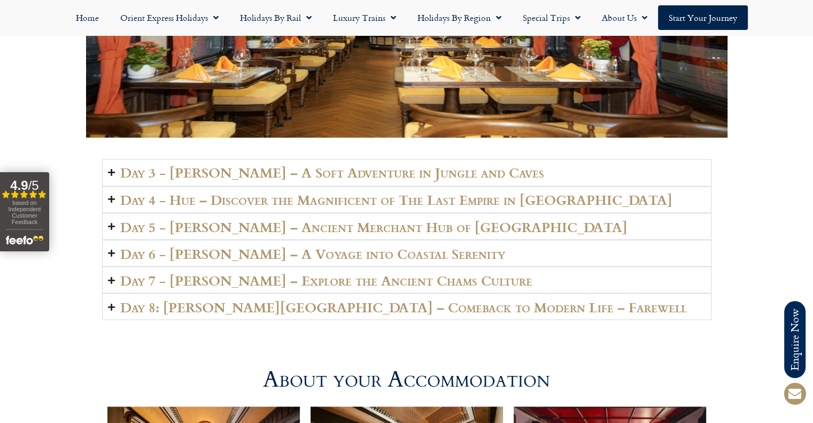
click at [228, 219] on h2 "Day 5 - [PERSON_NAME] – Ancient Merchant Hub of [GEOGRAPHIC_DATA]" at bounding box center [373, 226] width 507 height 15
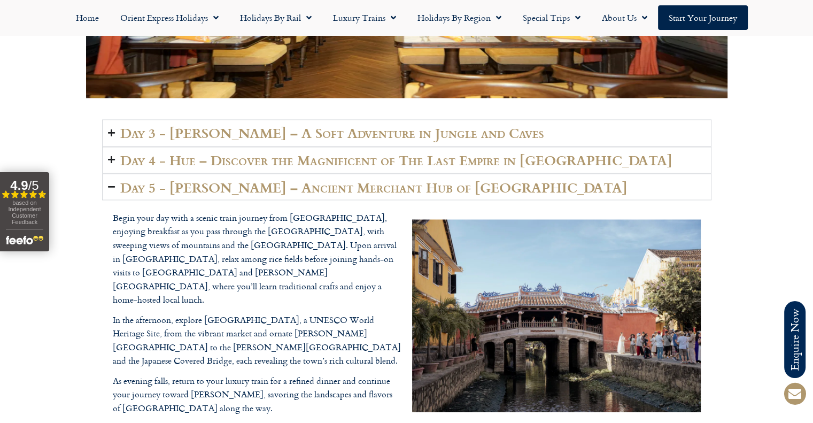
scroll to position [1871, 0]
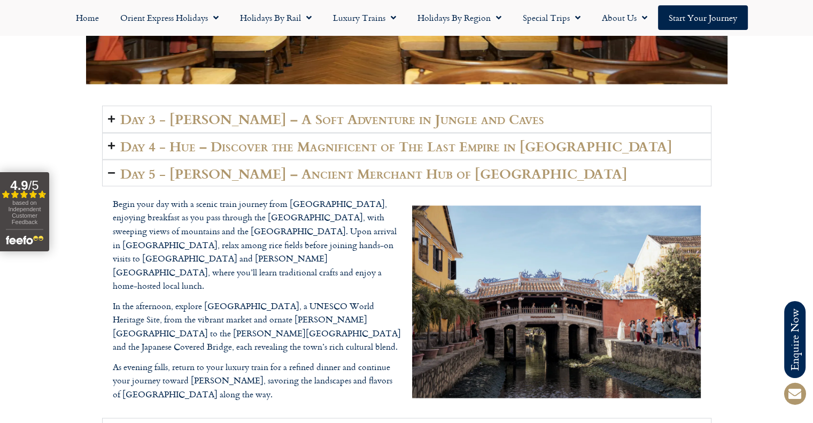
click at [337, 165] on h2 "Day 5 - [PERSON_NAME] – Ancient Merchant Hub of [GEOGRAPHIC_DATA]" at bounding box center [373, 172] width 507 height 15
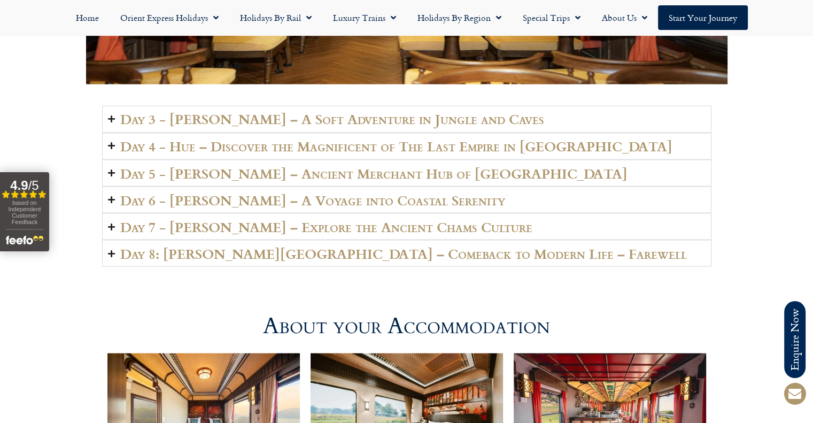
click at [330, 192] on h2 "Day 6 - [PERSON_NAME] – A Voyage into Coastal Serenity" at bounding box center [312, 199] width 385 height 15
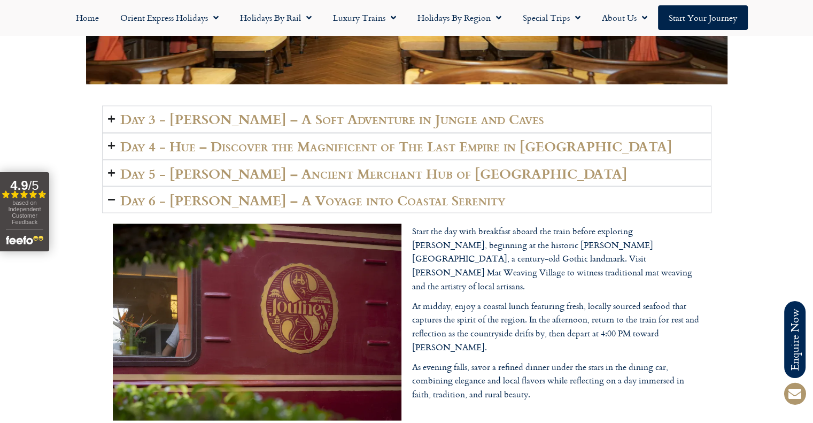
click at [326, 192] on h2 "Day 6 - [PERSON_NAME] – A Voyage into Coastal Serenity" at bounding box center [312, 199] width 385 height 15
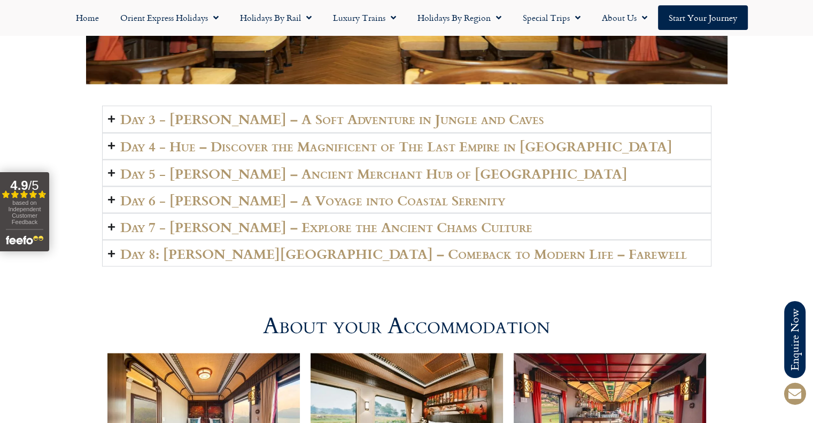
click at [326, 219] on h2 "Day 7 - [PERSON_NAME] – Explore the Ancient Chams Culture" at bounding box center [326, 226] width 412 height 15
click at [323, 240] on summary "Day 8: [PERSON_NAME][GEOGRAPHIC_DATA] – Comeback to Modern Life – Farewell" at bounding box center [406, 253] width 609 height 27
click at [321, 245] on h2 "Day 8: [PERSON_NAME][GEOGRAPHIC_DATA] – Comeback to Modern Life – Farewell" at bounding box center [403, 252] width 567 height 15
click at [221, 245] on h2 "Day 8: [PERSON_NAME][GEOGRAPHIC_DATA] – Comeback to Modern Life – Farewell" at bounding box center [403, 252] width 567 height 15
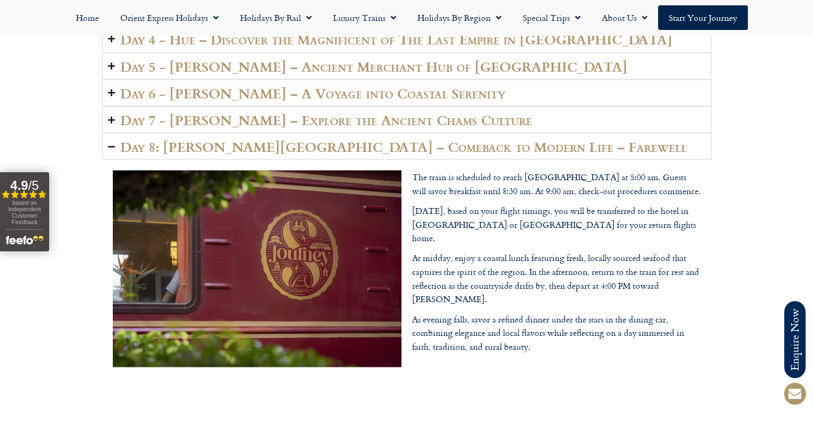
scroll to position [1925, 0]
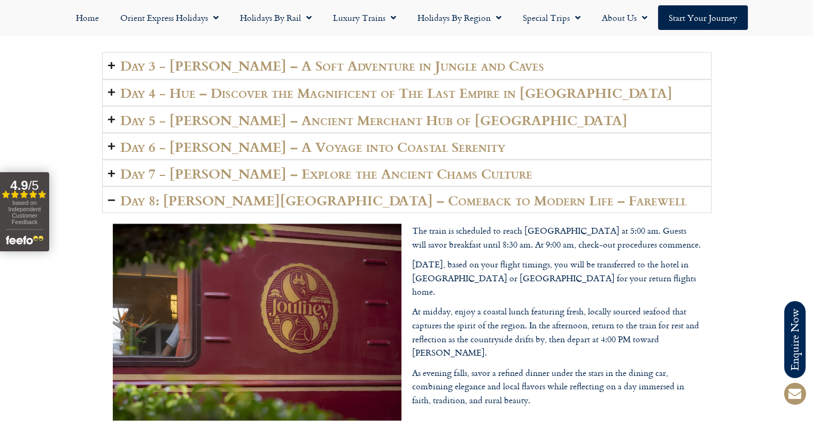
click at [263, 192] on h2 "Day 8: [PERSON_NAME][GEOGRAPHIC_DATA] – Comeback to Modern Life – Farewell" at bounding box center [403, 199] width 567 height 15
click at [256, 168] on summary "Day 7 - [PERSON_NAME] – Explore the Ancient Chams Culture" at bounding box center [406, 172] width 609 height 27
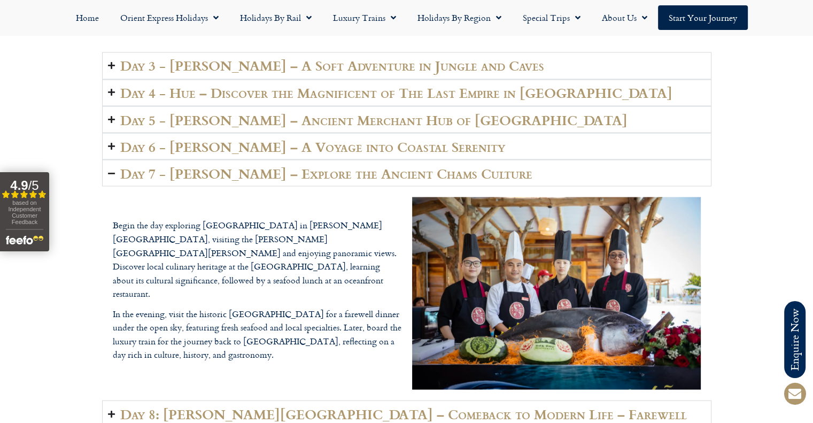
click at [256, 165] on h2 "Day 7 - [PERSON_NAME] – Explore the Ancient Chams Culture" at bounding box center [326, 172] width 412 height 15
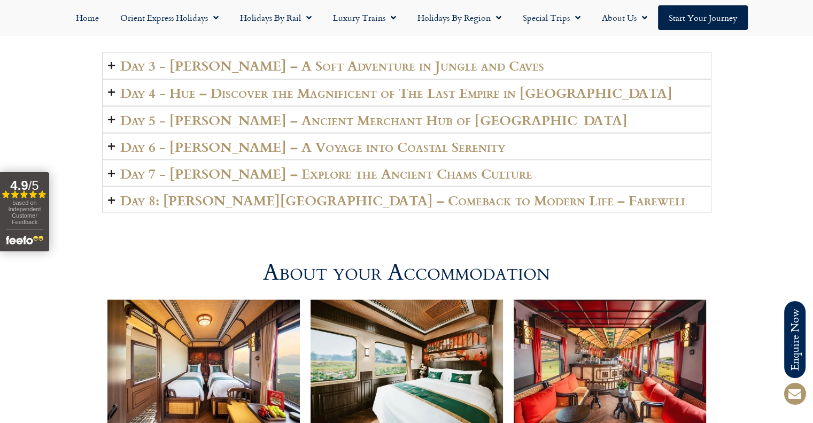
click at [203, 138] on h2 "Day 6 - [PERSON_NAME] – A Voyage into Coastal Serenity" at bounding box center [312, 145] width 385 height 15
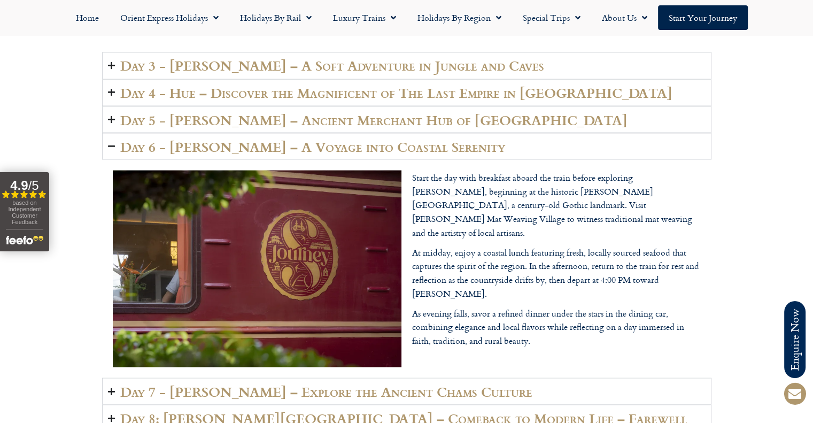
click at [203, 138] on h2 "Day 6 - [PERSON_NAME] – A Voyage into Coastal Serenity" at bounding box center [312, 145] width 385 height 15
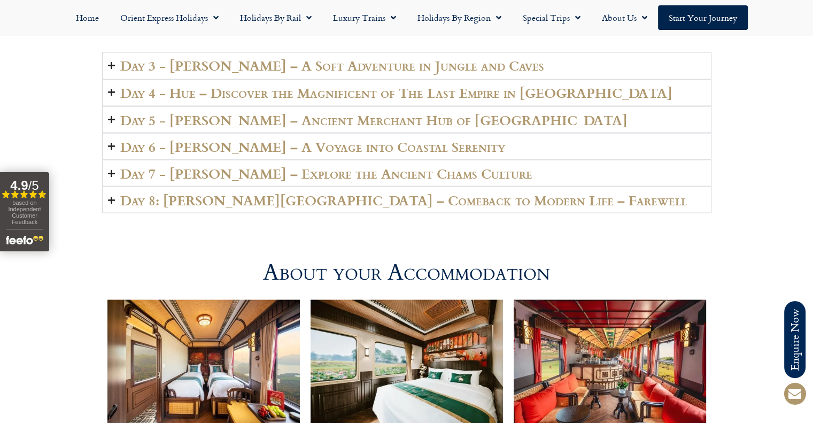
click at [98, 120] on div "Day 3 - [PERSON_NAME] – A Soft Adventure in Jungle and Caves Begin your day wit…" at bounding box center [406, 133] width 813 height 172
click at [92, 122] on div "Day 3 - [PERSON_NAME] – A Soft Adventure in Jungle and Caves Begin your day wit…" at bounding box center [406, 133] width 813 height 172
click at [214, 138] on h2 "Day 6 - [PERSON_NAME] – A Voyage into Coastal Serenity" at bounding box center [312, 145] width 385 height 15
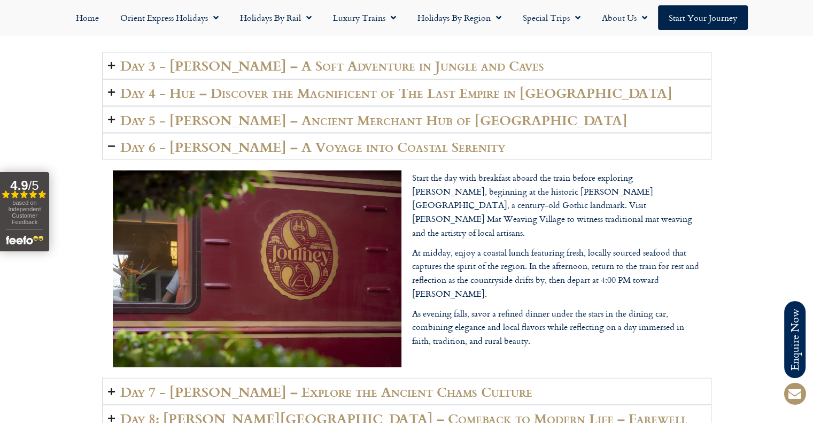
click at [214, 138] on h2 "Day 6 - [PERSON_NAME] – A Voyage into Coastal Serenity" at bounding box center [312, 145] width 385 height 15
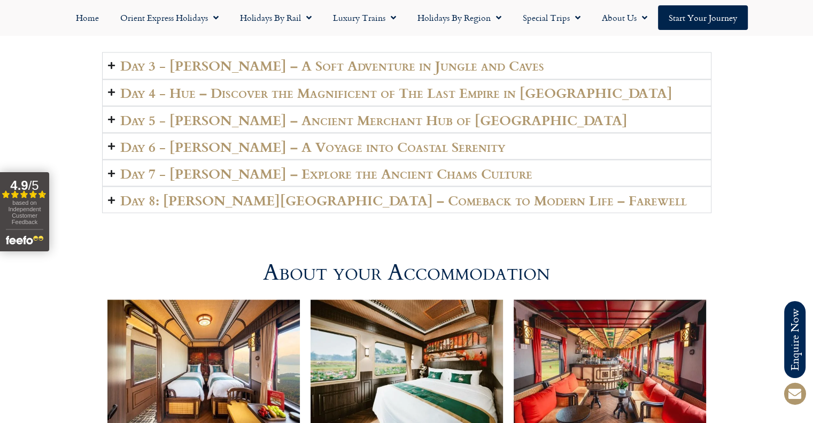
click at [214, 165] on h2 "Day 7 - [PERSON_NAME] – Explore the Ancient Chams Culture" at bounding box center [326, 172] width 412 height 15
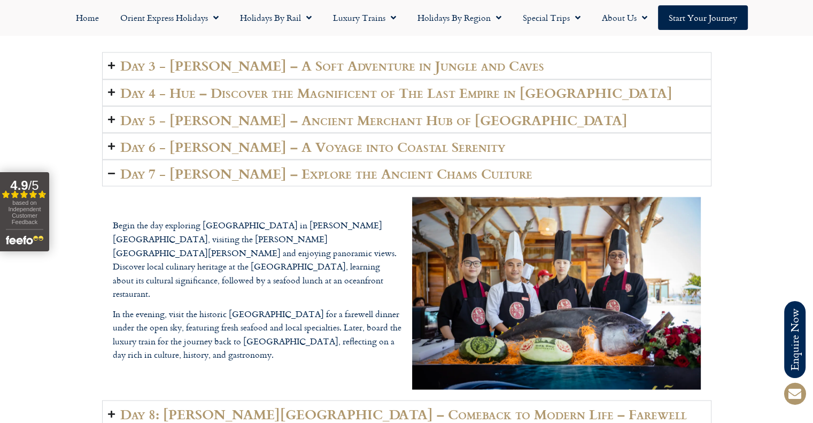
scroll to position [1978, 0]
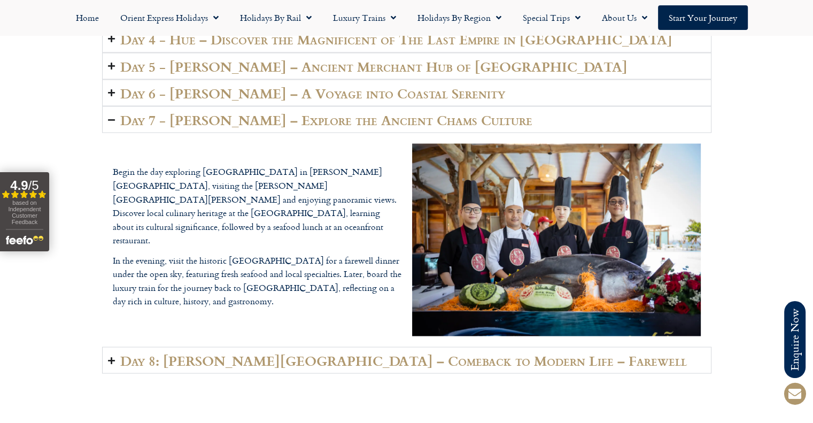
click at [126, 112] on h2 "Day 7 - [PERSON_NAME] – Explore the Ancient Chams Culture" at bounding box center [326, 119] width 412 height 15
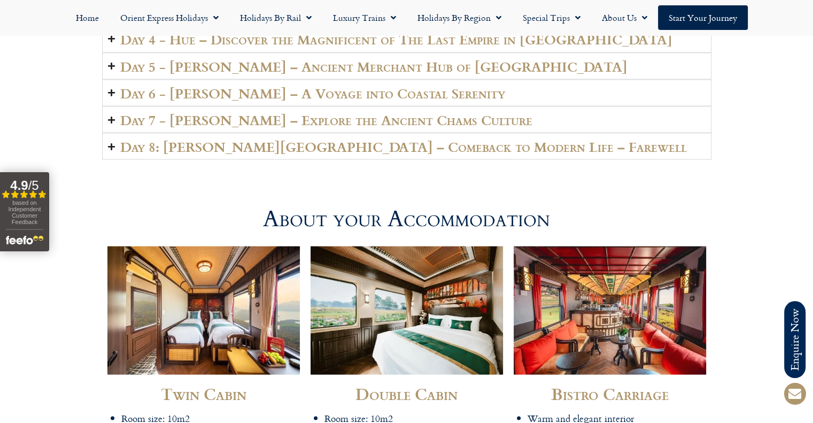
click at [172, 138] on h2 "Day 8: [PERSON_NAME][GEOGRAPHIC_DATA] – Comeback to Modern Life – Farewell" at bounding box center [403, 145] width 567 height 15
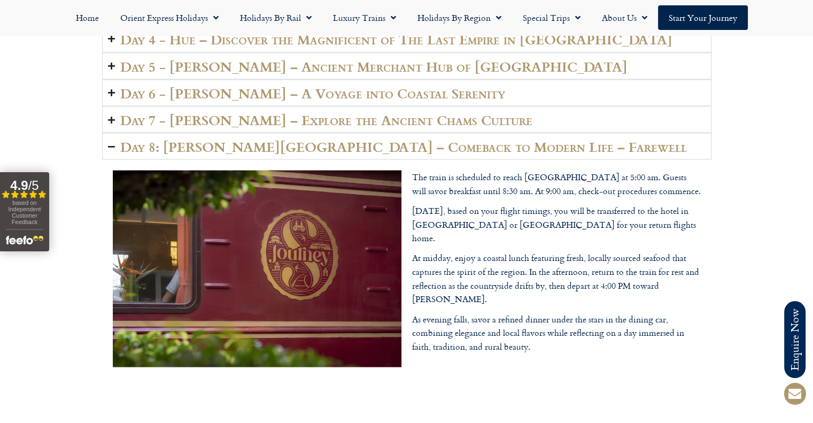
click at [180, 138] on h2 "Day 8: [PERSON_NAME][GEOGRAPHIC_DATA] – Comeback to Modern Life – Farewell" at bounding box center [403, 145] width 567 height 15
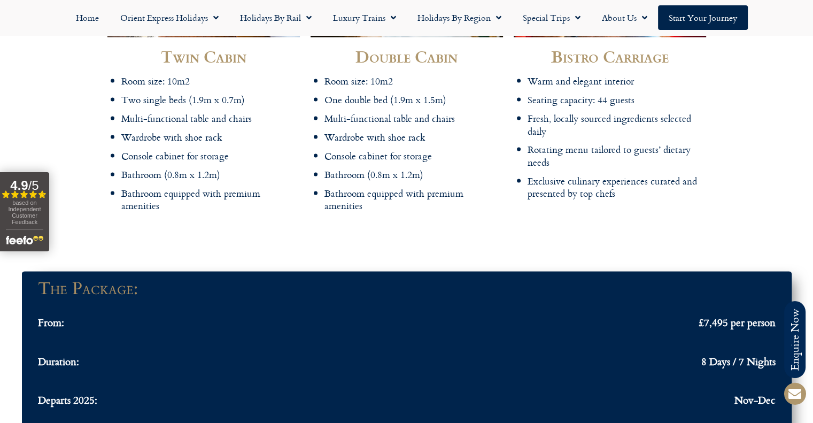
scroll to position [2299, 0]
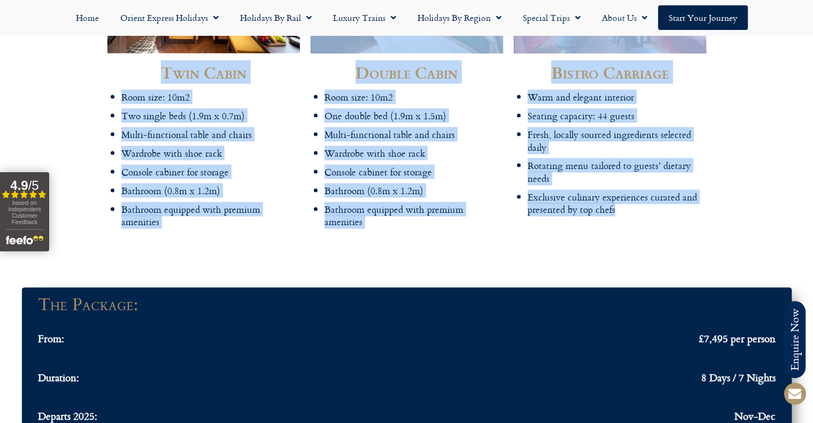
drag, startPoint x: 616, startPoint y: 196, endPoint x: 100, endPoint y: 58, distance: 534.6
click at [100, 58] on div "Twin Cabin Room size: 10m2 Two single beds (1.9m x 0.7m) Multi-functional table…" at bounding box center [406, 79] width 813 height 330
drag, startPoint x: 160, startPoint y: 57, endPoint x: 665, endPoint y: 202, distance: 524.6
click at [665, 202] on div "Twin Cabin Room size: 10m2 Two single beds (1.9m x 0.7m) Multi-functional table…" at bounding box center [406, 79] width 609 height 330
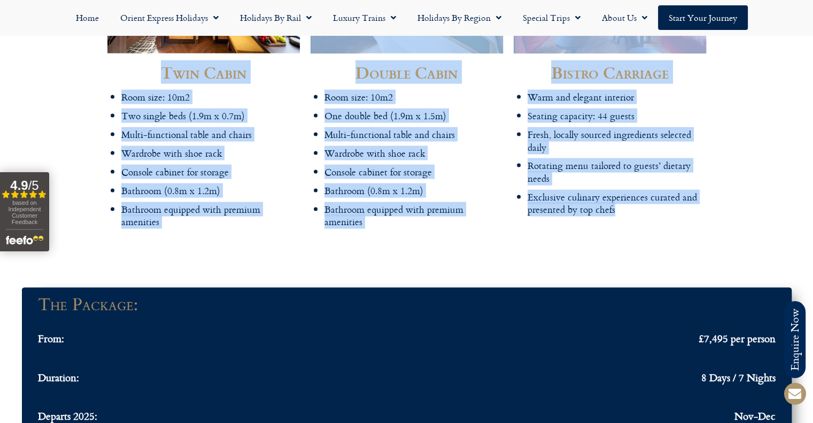
click at [654, 201] on div "Warm and elegant interior Seating capacity: 44 guests Fresh, locally sourced in…" at bounding box center [610, 156] width 192 height 131
drag, startPoint x: 630, startPoint y: 199, endPoint x: 81, endPoint y: 65, distance: 564.7
click at [81, 65] on div "Twin Cabin Room size: 10m2 Two single beds (1.9m x 0.7m) Multi-functional table…" at bounding box center [406, 79] width 813 height 330
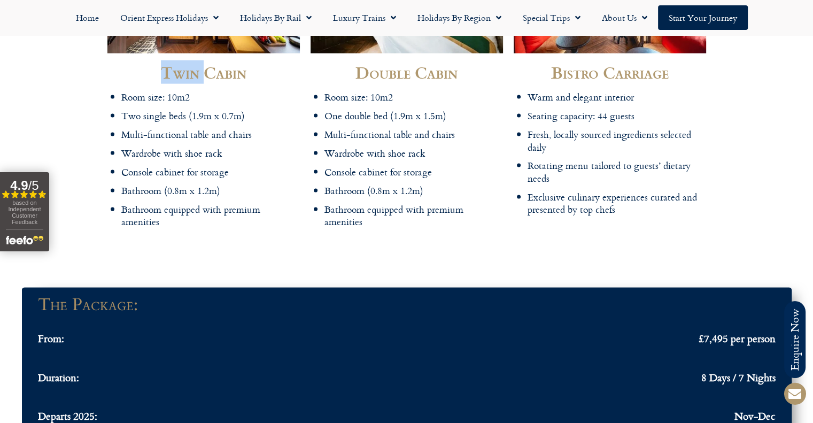
click at [81, 65] on div "Twin Cabin Room size: 10m2 Two single beds (1.9m x 0.7m) Multi-functional table…" at bounding box center [406, 79] width 813 height 330
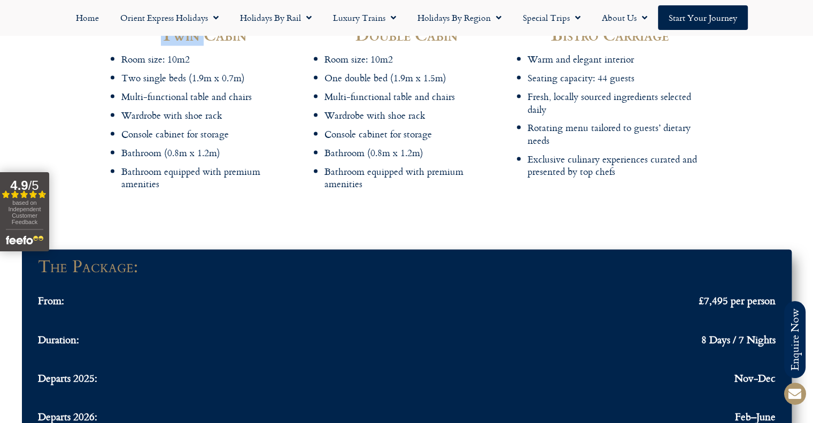
scroll to position [2352, 0]
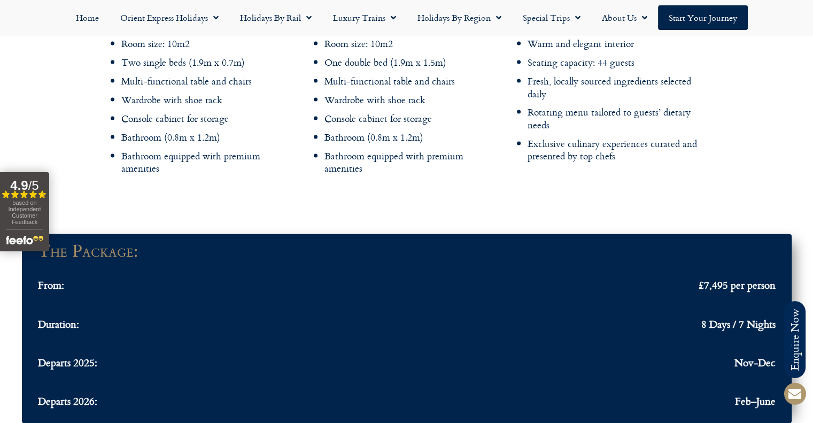
click at [36, 73] on div "Twin Cabin Room size: 10m2 Two single beds (1.9m x 0.7m) Multi-functional table…" at bounding box center [406, 26] width 813 height 330
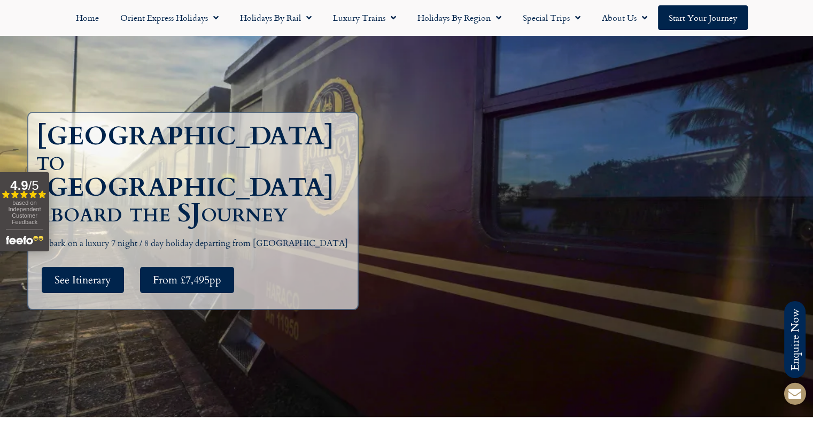
scroll to position [0, 0]
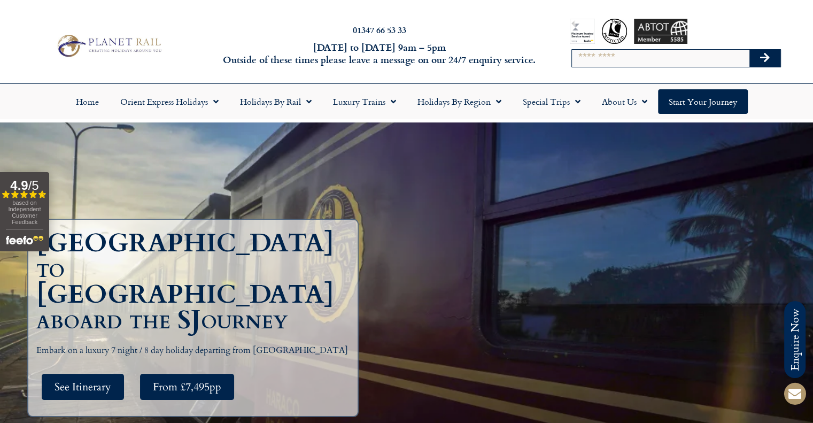
click at [312, 33] on h2 "01347 66 53 33" at bounding box center [380, 30] width 320 height 9
click at [424, 31] on h2 "01347 66 53 33" at bounding box center [380, 30] width 320 height 9
drag, startPoint x: 396, startPoint y: 64, endPoint x: 399, endPoint y: 50, distance: 14.3
click at [399, 50] on h6 "[DATE] to [DATE] 9am – 5pm Outside of these times please leave a message on our…" at bounding box center [380, 53] width 320 height 25
click at [414, 64] on h6 "[DATE] to [DATE] 9am – 5pm Outside of these times please leave a message on our…" at bounding box center [380, 53] width 320 height 25
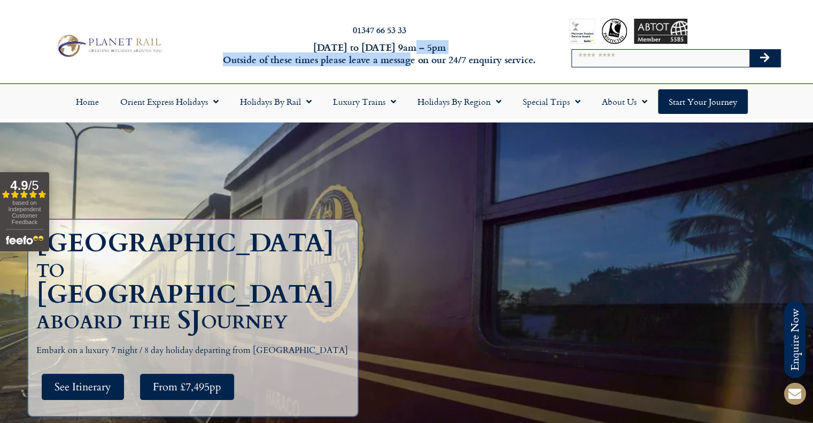
drag, startPoint x: 409, startPoint y: 60, endPoint x: 411, endPoint y: 47, distance: 13.5
click at [411, 47] on h6 "[DATE] to [DATE] 9am – 5pm Outside of these times please leave a message on our…" at bounding box center [380, 53] width 320 height 25
click at [338, 48] on h6 "[DATE] to [DATE] 9am – 5pm Outside of these times please leave a message on our…" at bounding box center [380, 53] width 320 height 25
drag, startPoint x: 342, startPoint y: 46, endPoint x: 342, endPoint y: 61, distance: 15.5
click at [342, 61] on h6 "[DATE] to [DATE] 9am – 5pm Outside of these times please leave a message on our…" at bounding box center [380, 53] width 320 height 25
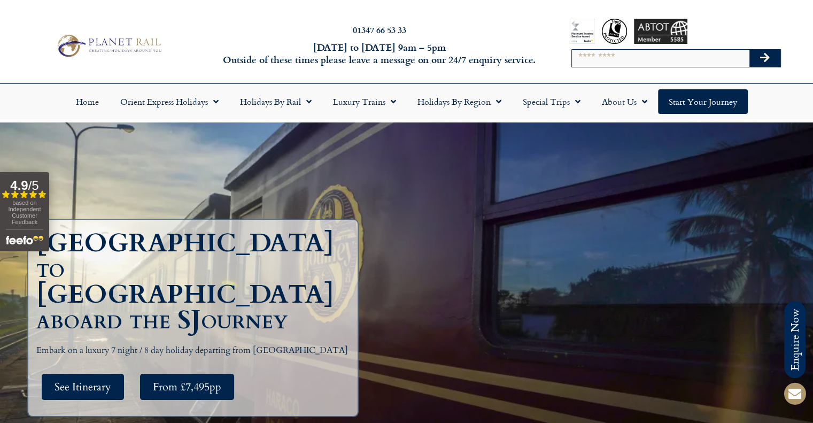
click at [362, 59] on h6 "[DATE] to [DATE] 9am – 5pm Outside of these times please leave a message on our…" at bounding box center [380, 53] width 320 height 25
